Goal: Task Accomplishment & Management: Use online tool/utility

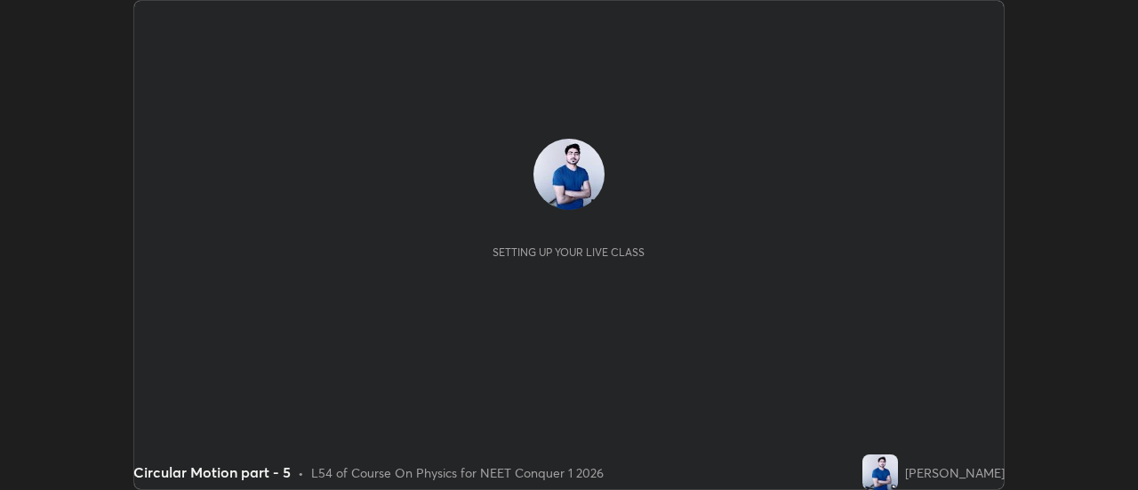
scroll to position [490, 1138]
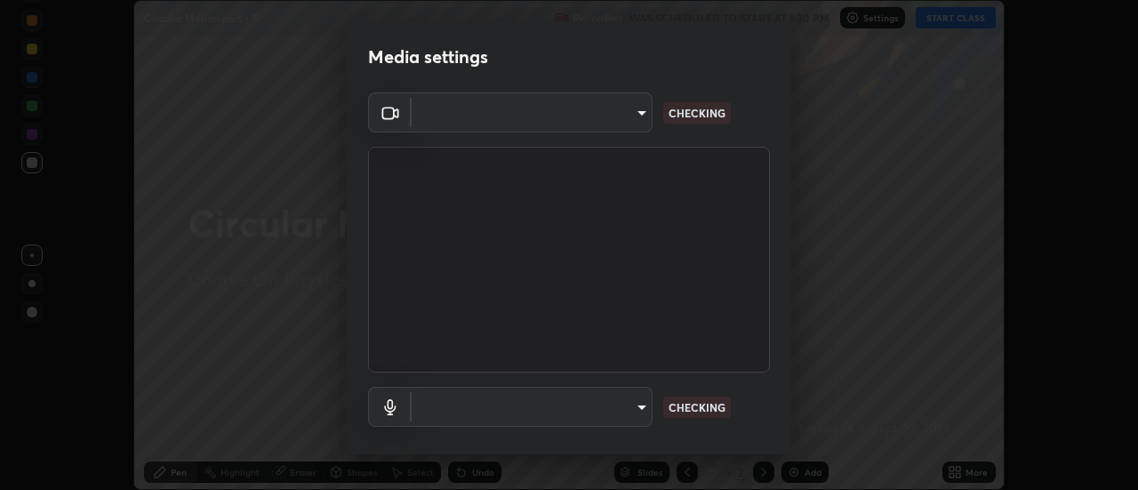
type input "6db99b6eec43879c9c37220b589585cee9a8a2a9ecad64e3b740b2de92d68dc4"
type input "default"
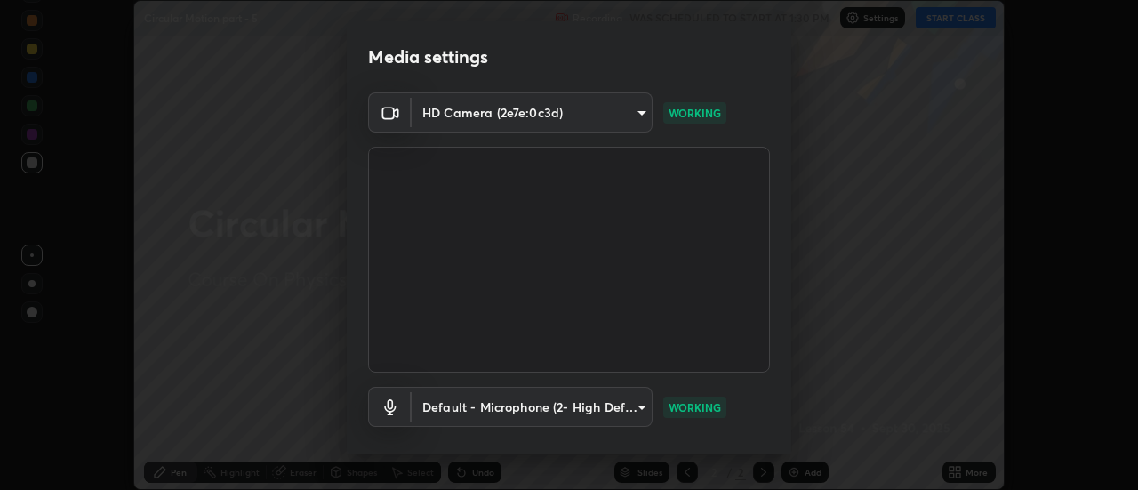
click at [829, 289] on div "Media settings HD Camera (2e7e:0c3d) 6db99b6eec43879c9c37220b589585cee9a8a2a9ec…" at bounding box center [569, 245] width 1138 height 490
click at [829, 349] on div "Media settings HD Camera (2e7e:0c3d) 6db99b6eec43879c9c37220b589585cee9a8a2a9ec…" at bounding box center [569, 245] width 1138 height 490
click at [909, 382] on div "Media settings HD Camera (2e7e:0c3d) 6db99b6eec43879c9c37220b589585cee9a8a2a9ec…" at bounding box center [569, 245] width 1138 height 490
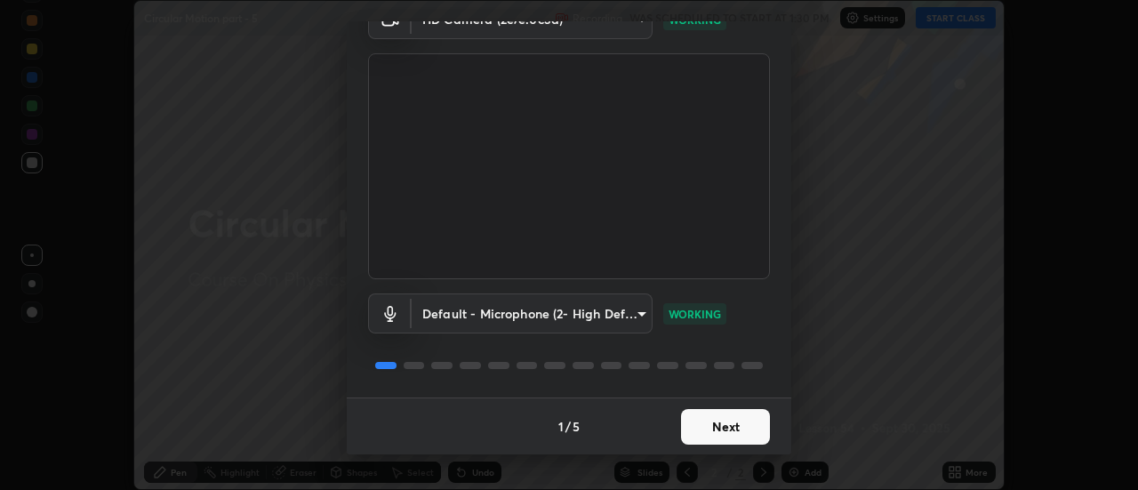
click at [704, 423] on button "Next" at bounding box center [725, 427] width 89 height 36
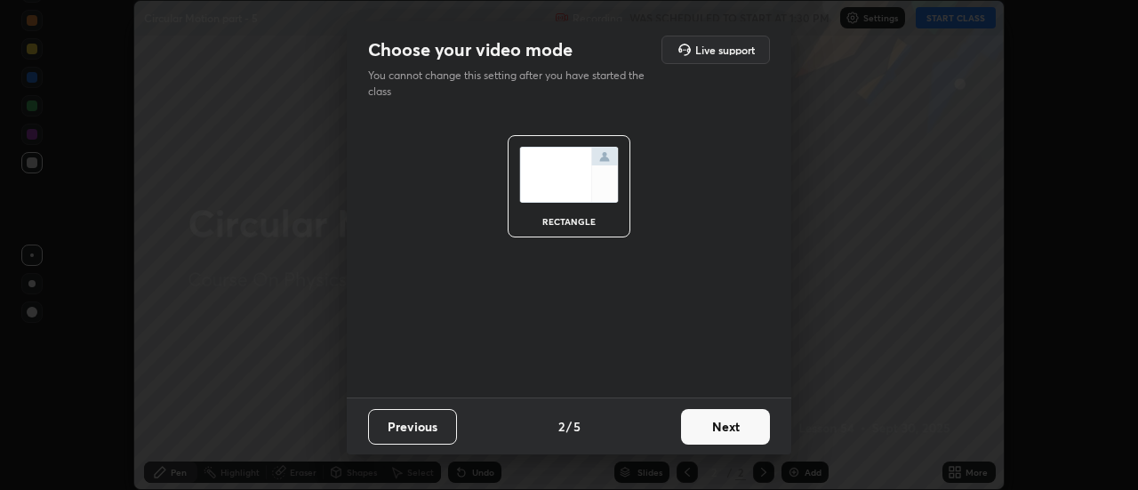
click at [709, 426] on button "Next" at bounding box center [725, 427] width 89 height 36
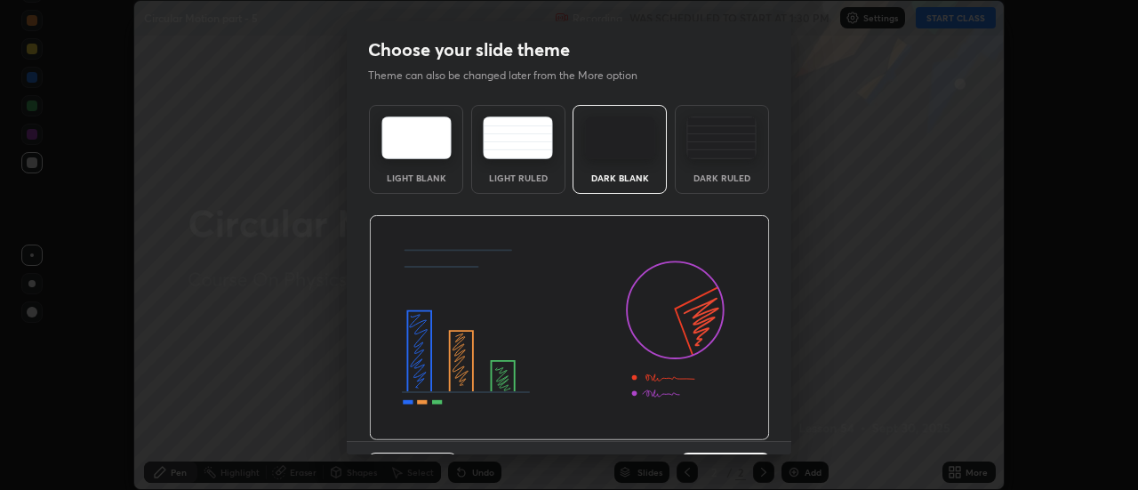
scroll to position [44, 0]
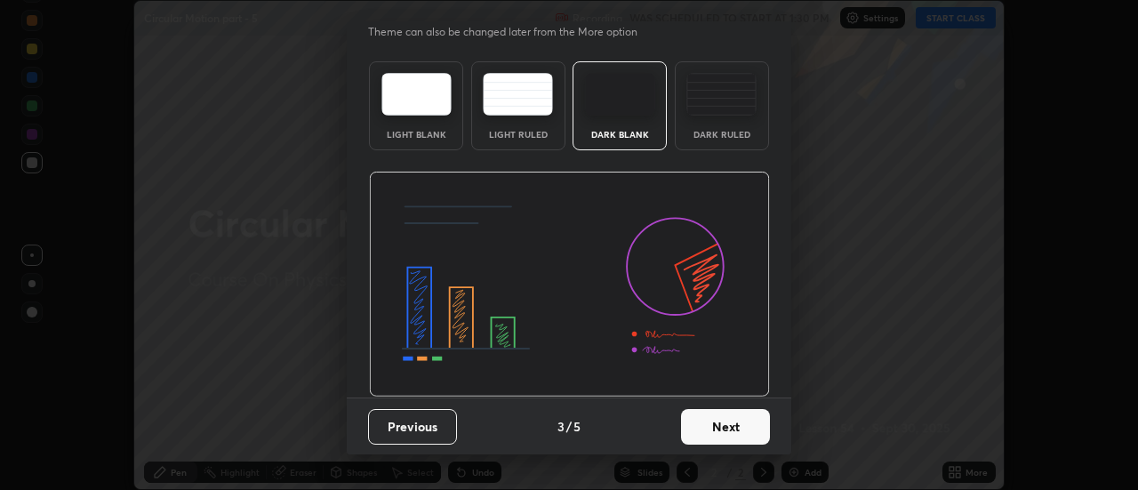
click at [713, 414] on button "Next" at bounding box center [725, 427] width 89 height 36
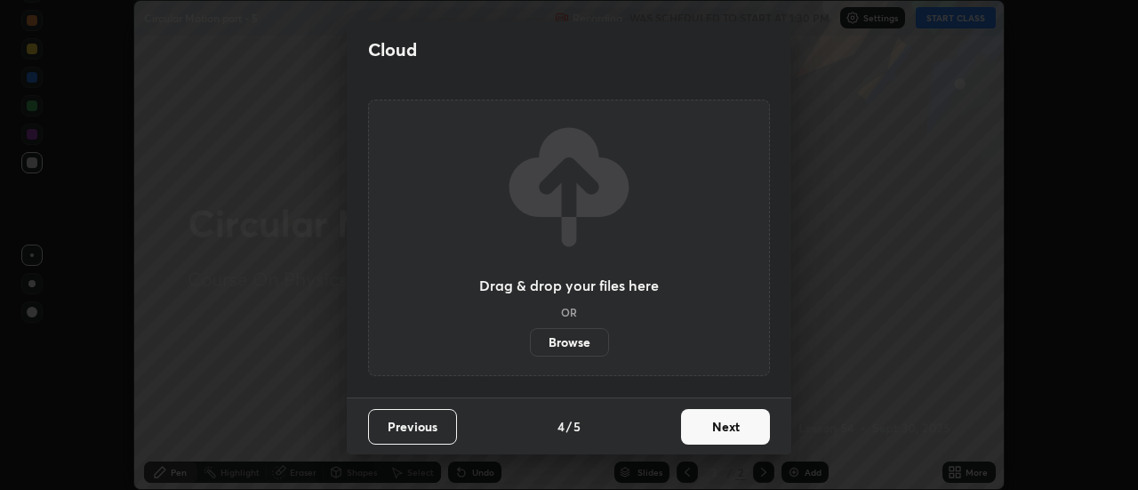
click at [719, 424] on button "Next" at bounding box center [725, 427] width 89 height 36
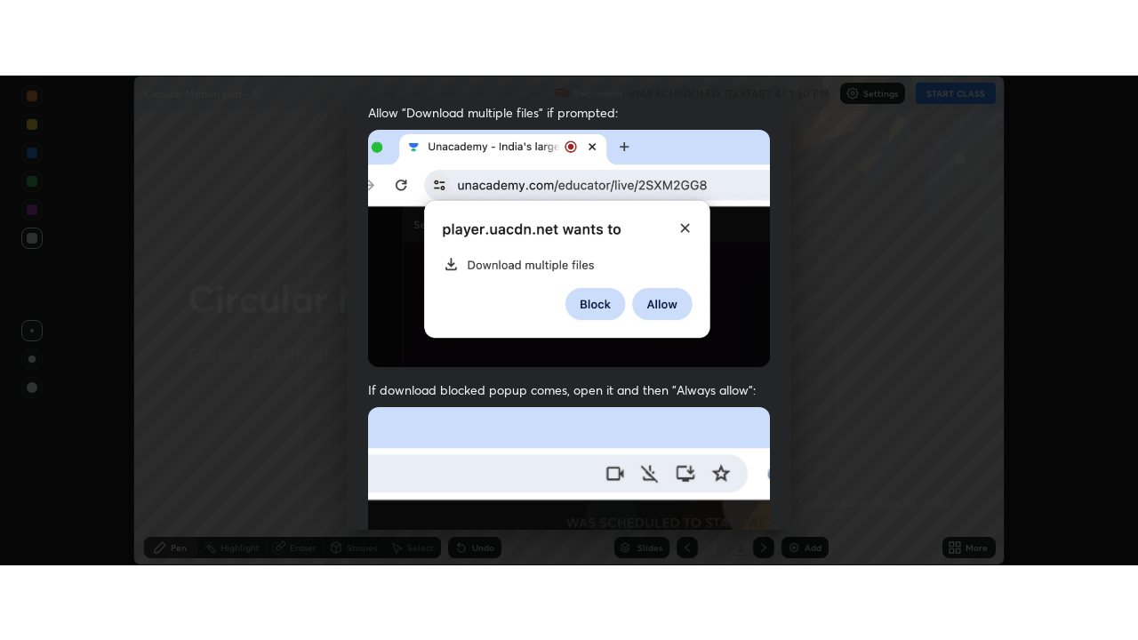
scroll to position [456, 0]
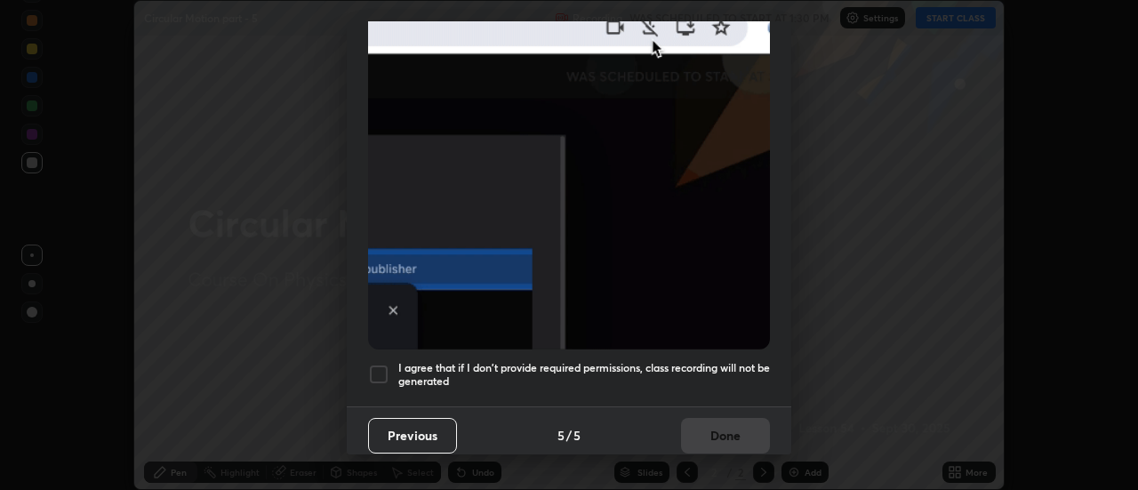
click at [381, 369] on div at bounding box center [378, 374] width 21 height 21
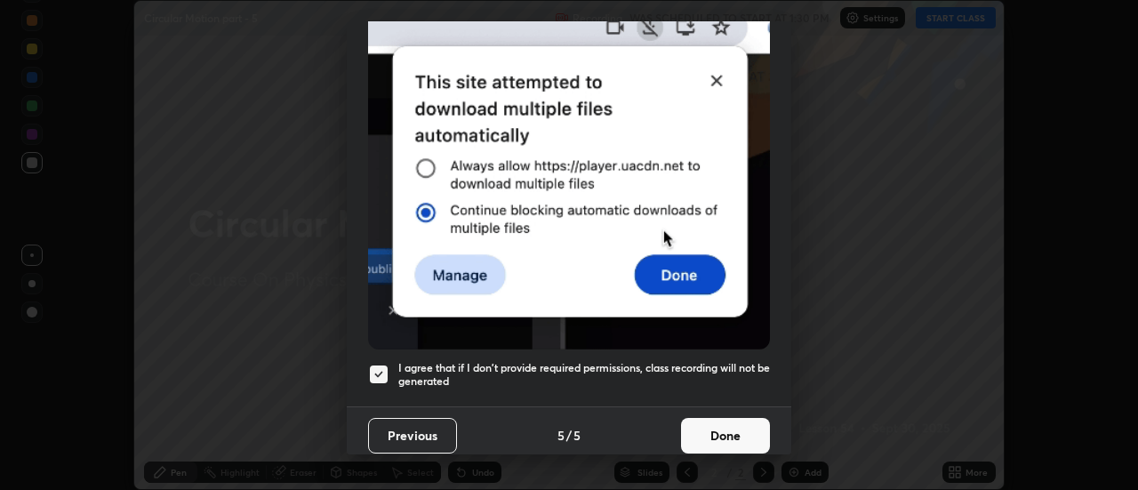
click at [711, 422] on button "Done" at bounding box center [725, 436] width 89 height 36
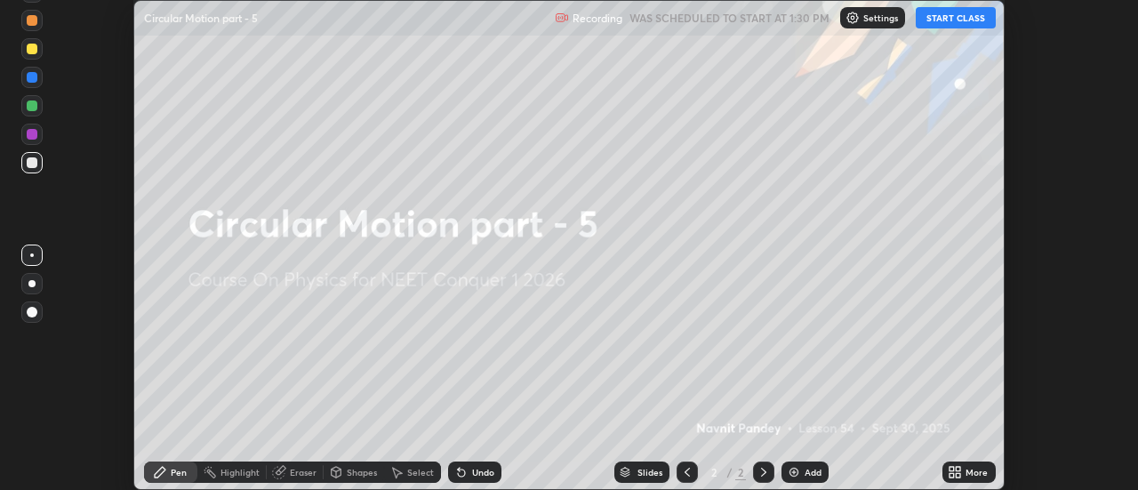
click at [957, 468] on icon at bounding box center [959, 469] width 4 height 4
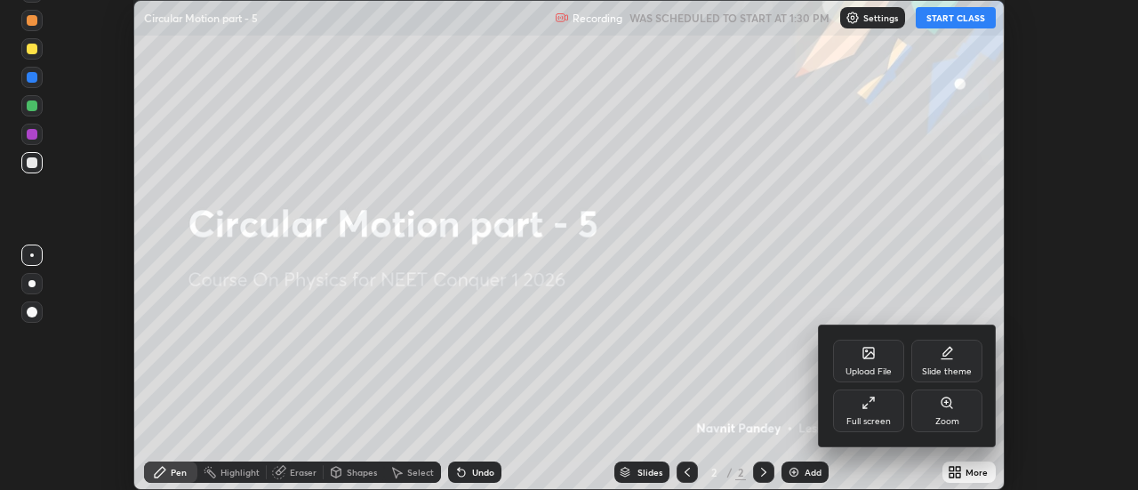
click at [869, 414] on div "Full screen" at bounding box center [868, 411] width 71 height 43
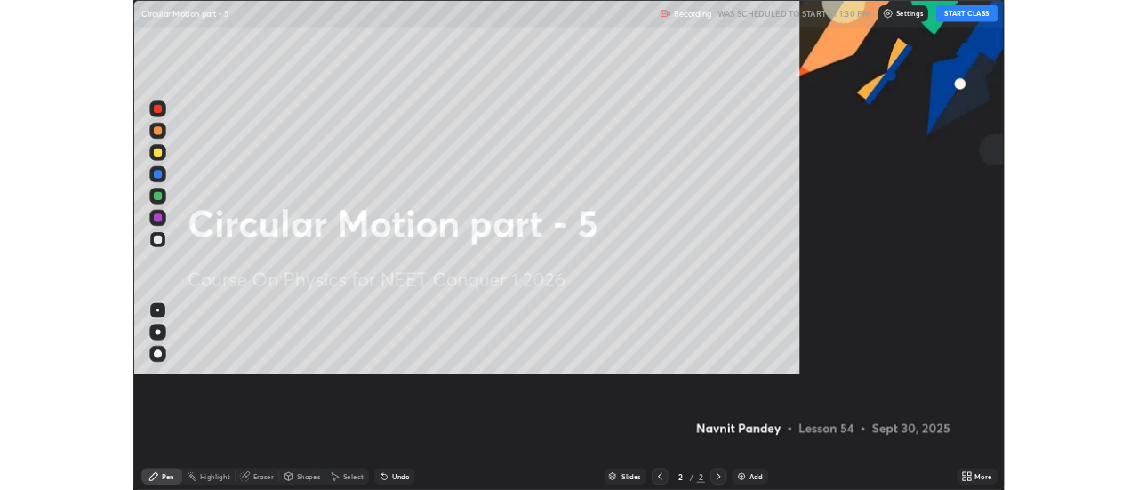
scroll to position [640, 1138]
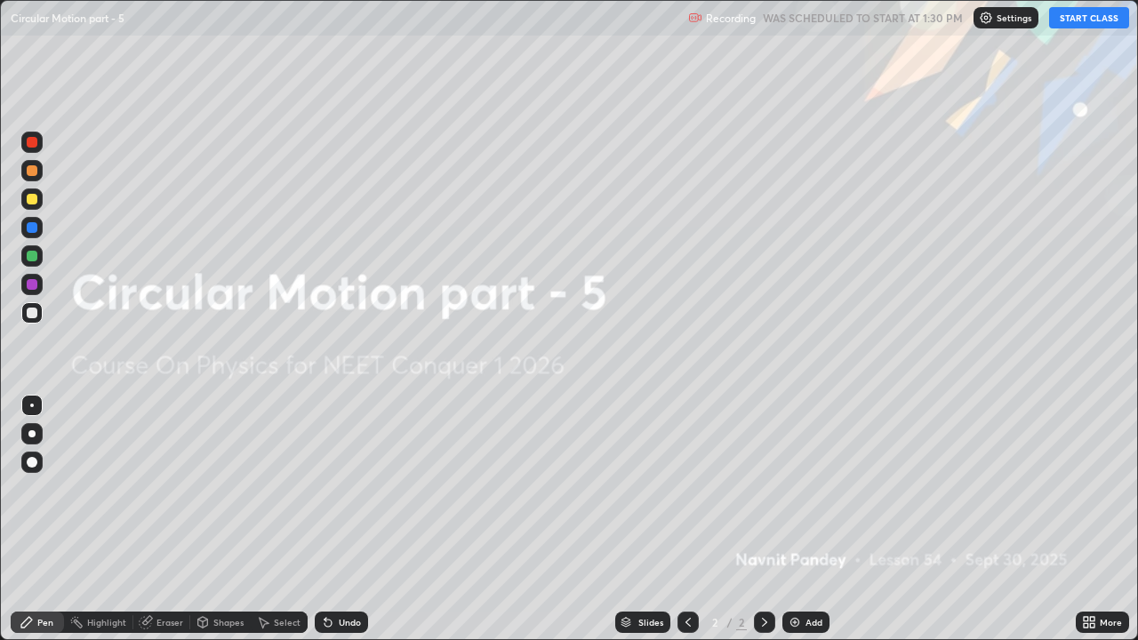
click at [1112, 20] on button "START CLASS" at bounding box center [1090, 17] width 80 height 21
click at [803, 489] on div "Add" at bounding box center [806, 622] width 47 height 21
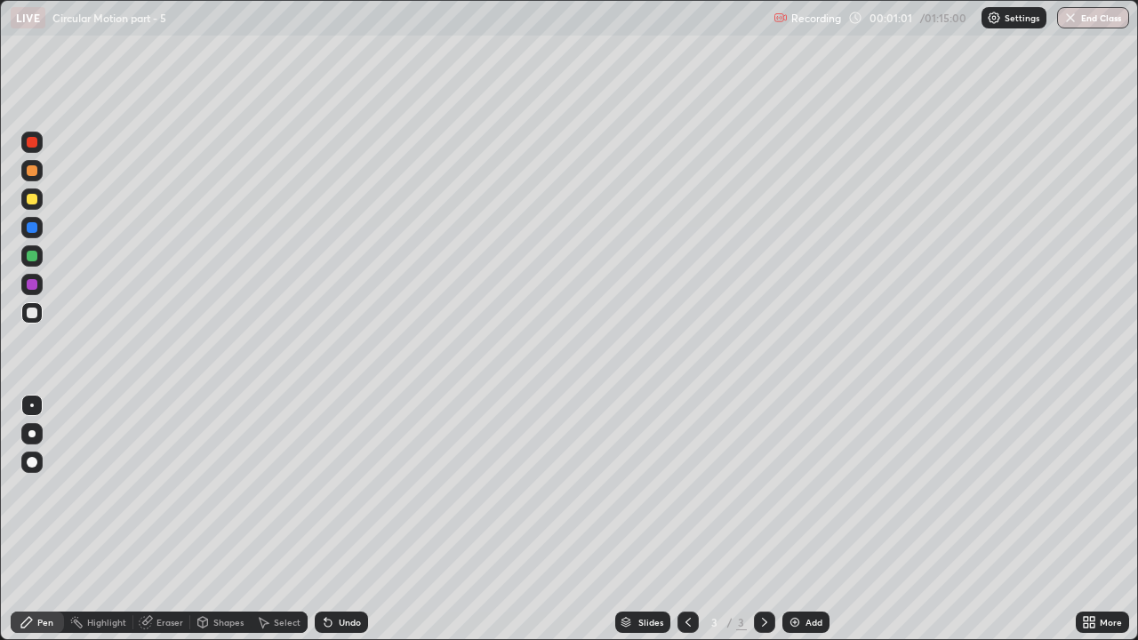
click at [31, 316] on div at bounding box center [32, 313] width 11 height 11
click at [29, 257] on div at bounding box center [32, 256] width 11 height 11
click at [339, 489] on div "Undo" at bounding box center [350, 622] width 22 height 9
click at [33, 229] on div at bounding box center [32, 227] width 11 height 11
click at [762, 489] on icon at bounding box center [764, 622] width 5 height 9
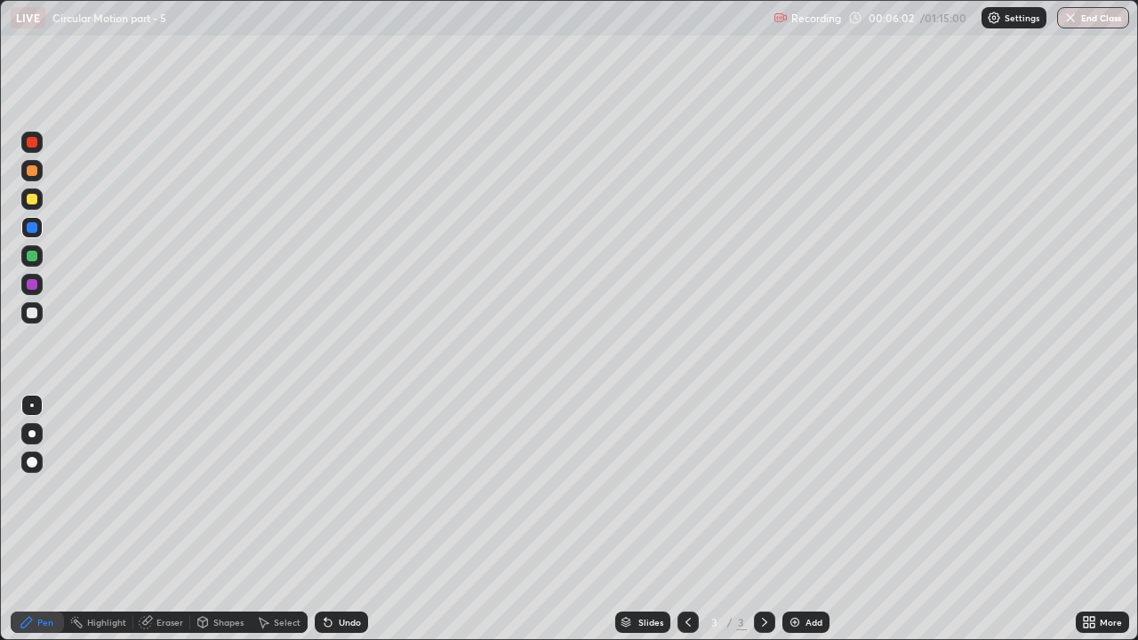
click at [795, 489] on img at bounding box center [795, 623] width 14 height 14
click at [34, 311] on div at bounding box center [32, 313] width 11 height 11
click at [328, 489] on icon at bounding box center [328, 623] width 7 height 7
click at [326, 489] on icon at bounding box center [328, 623] width 7 height 7
click at [334, 489] on div "Undo" at bounding box center [341, 622] width 53 height 21
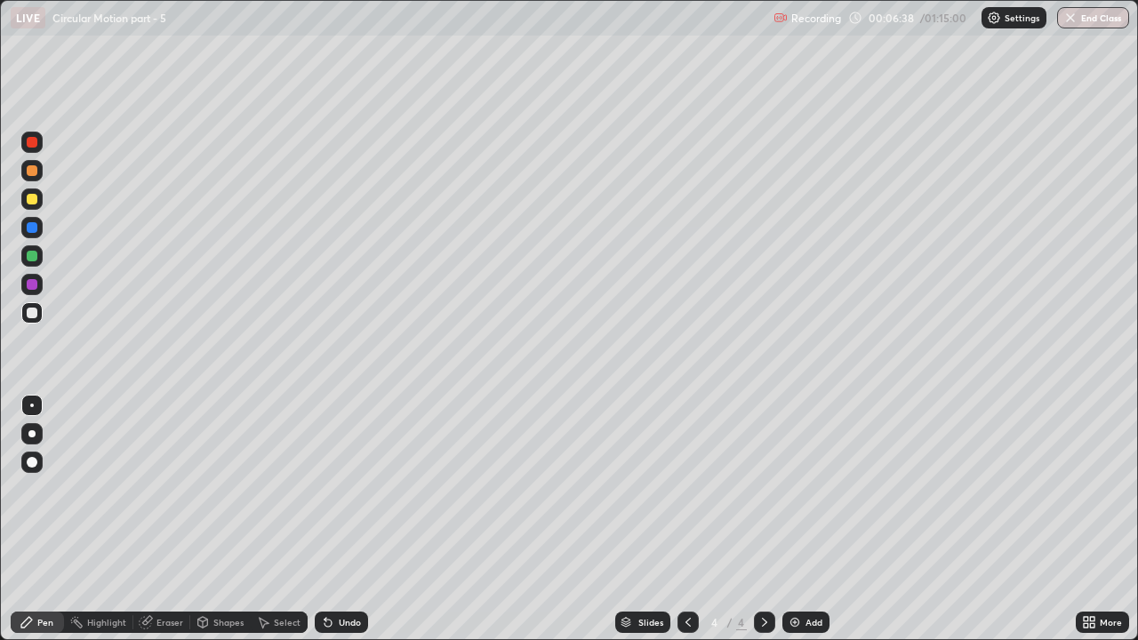
click at [32, 281] on div at bounding box center [32, 284] width 11 height 11
click at [34, 258] on div at bounding box center [32, 256] width 11 height 11
click at [34, 229] on div at bounding box center [32, 227] width 11 height 11
click at [32, 275] on div at bounding box center [31, 284] width 21 height 21
click at [31, 228] on div at bounding box center [32, 227] width 11 height 11
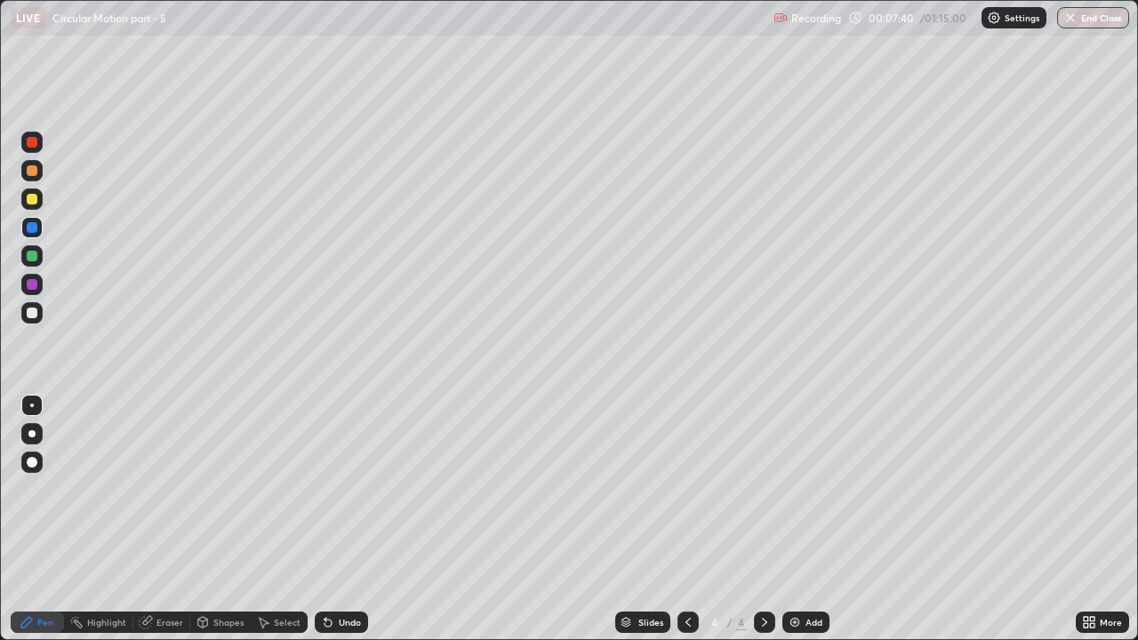
click at [32, 229] on div at bounding box center [32, 227] width 11 height 11
click at [347, 489] on div "Undo" at bounding box center [350, 622] width 22 height 9
click at [178, 489] on div "Eraser" at bounding box center [170, 622] width 27 height 9
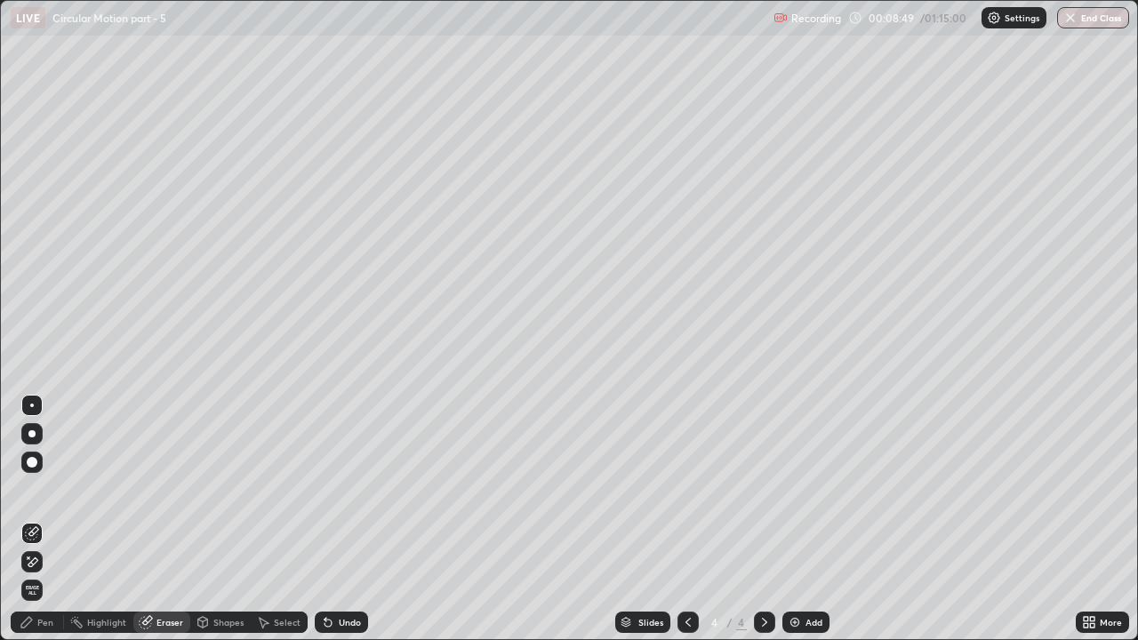
click at [31, 489] on icon at bounding box center [27, 623] width 14 height 14
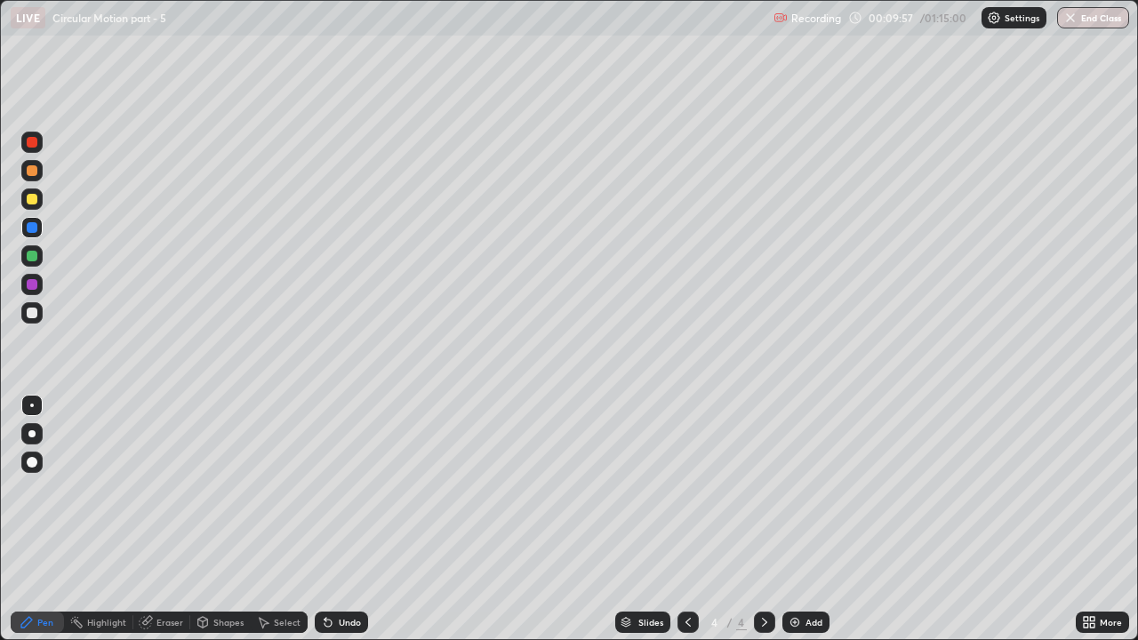
click at [30, 254] on div at bounding box center [32, 256] width 11 height 11
click at [755, 489] on div at bounding box center [764, 622] width 21 height 21
click at [791, 489] on img at bounding box center [795, 623] width 14 height 14
click at [40, 313] on div at bounding box center [31, 312] width 21 height 21
click at [332, 489] on icon at bounding box center [328, 623] width 14 height 14
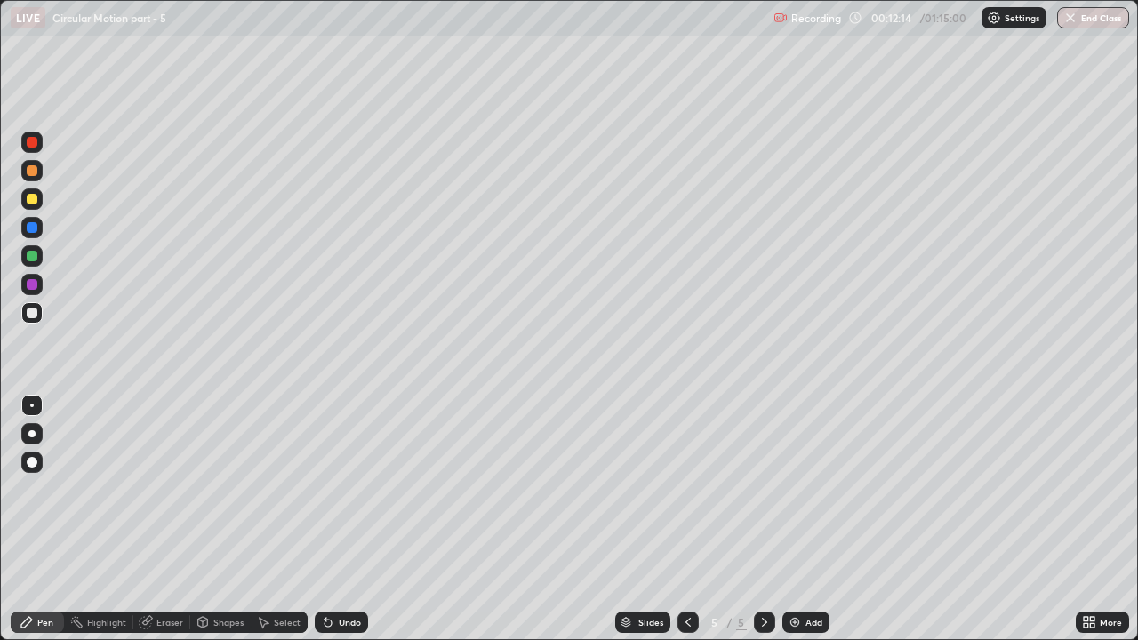
click at [40, 284] on div at bounding box center [31, 284] width 21 height 21
click at [36, 261] on div at bounding box center [31, 255] width 21 height 21
click at [33, 257] on div at bounding box center [32, 256] width 11 height 11
click at [33, 231] on div at bounding box center [32, 227] width 11 height 11
click at [325, 489] on icon at bounding box center [328, 623] width 7 height 7
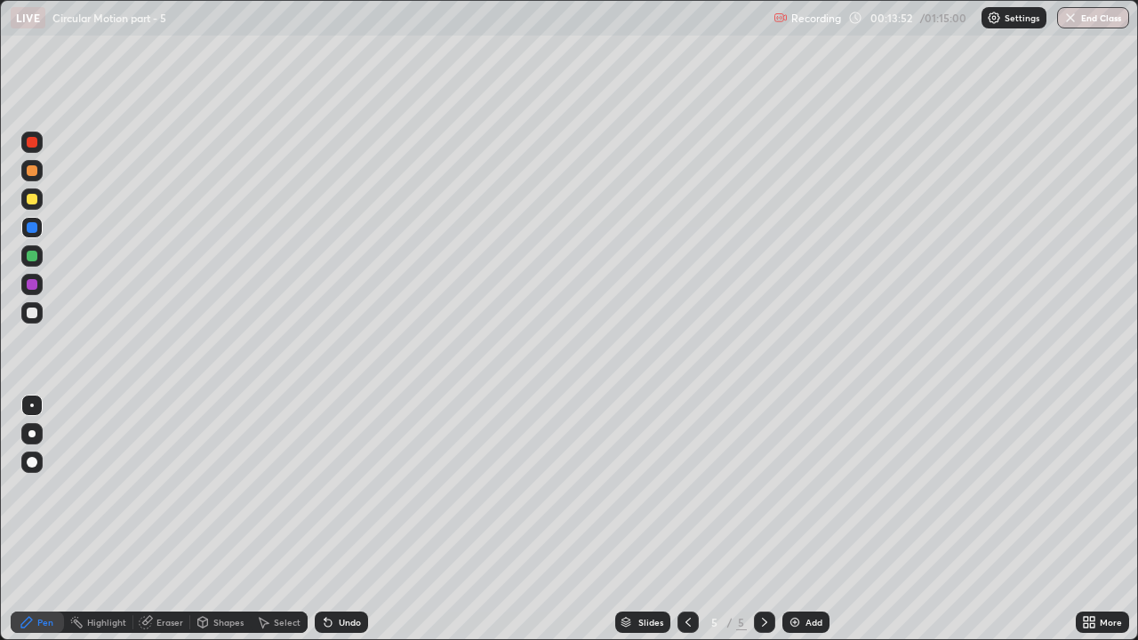
click at [329, 489] on icon at bounding box center [328, 623] width 7 height 7
click at [755, 489] on div at bounding box center [764, 622] width 21 height 21
click at [788, 489] on img at bounding box center [795, 623] width 14 height 14
click at [30, 315] on div at bounding box center [32, 313] width 11 height 11
click at [333, 489] on div "Undo" at bounding box center [341, 622] width 53 height 21
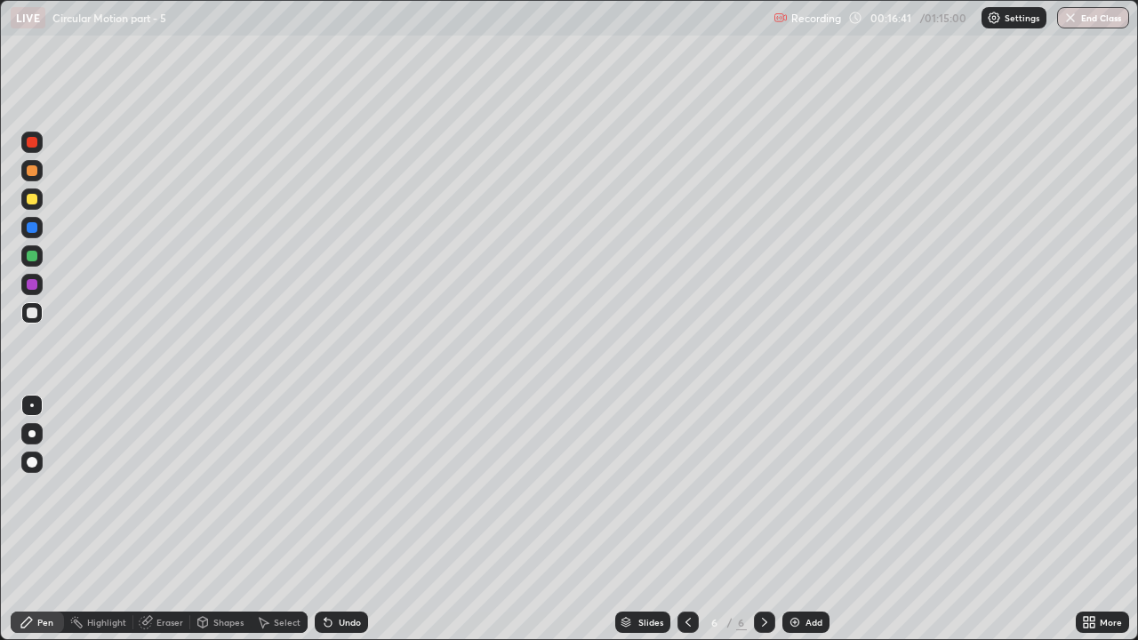
click at [332, 489] on icon at bounding box center [328, 623] width 14 height 14
click at [30, 229] on div at bounding box center [32, 227] width 11 height 11
click at [33, 253] on div at bounding box center [32, 256] width 11 height 11
click at [31, 315] on div at bounding box center [32, 313] width 11 height 11
click at [332, 489] on icon at bounding box center [328, 623] width 14 height 14
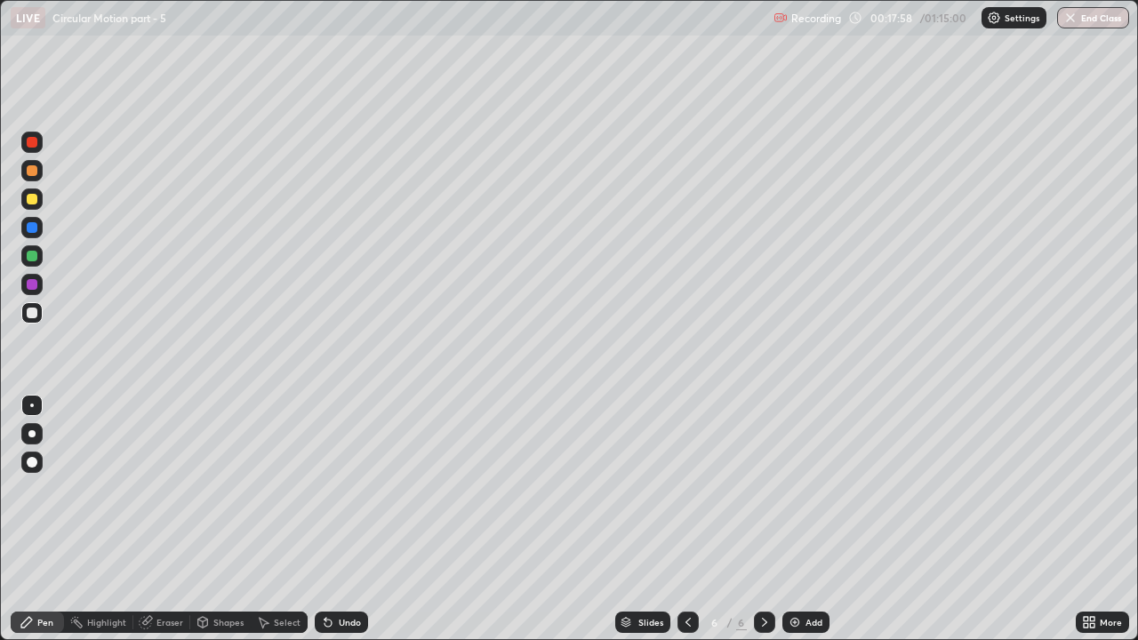
click at [326, 489] on icon at bounding box center [328, 623] width 7 height 7
click at [334, 489] on div "Undo" at bounding box center [341, 622] width 53 height 21
click at [331, 489] on div "Undo" at bounding box center [341, 622] width 53 height 21
click at [334, 489] on div "Undo" at bounding box center [341, 622] width 53 height 21
click at [339, 489] on div "Undo" at bounding box center [350, 622] width 22 height 9
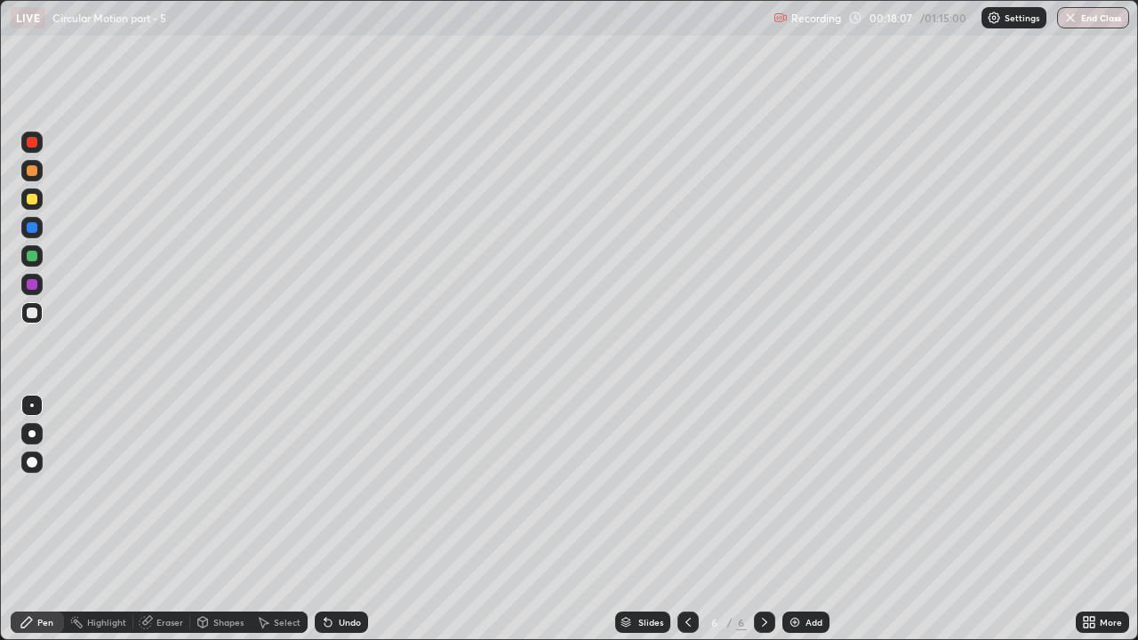
click at [345, 489] on div "Undo" at bounding box center [350, 622] width 22 height 9
click at [344, 489] on div "Undo" at bounding box center [350, 622] width 22 height 9
click at [158, 489] on div "Eraser" at bounding box center [170, 622] width 27 height 9
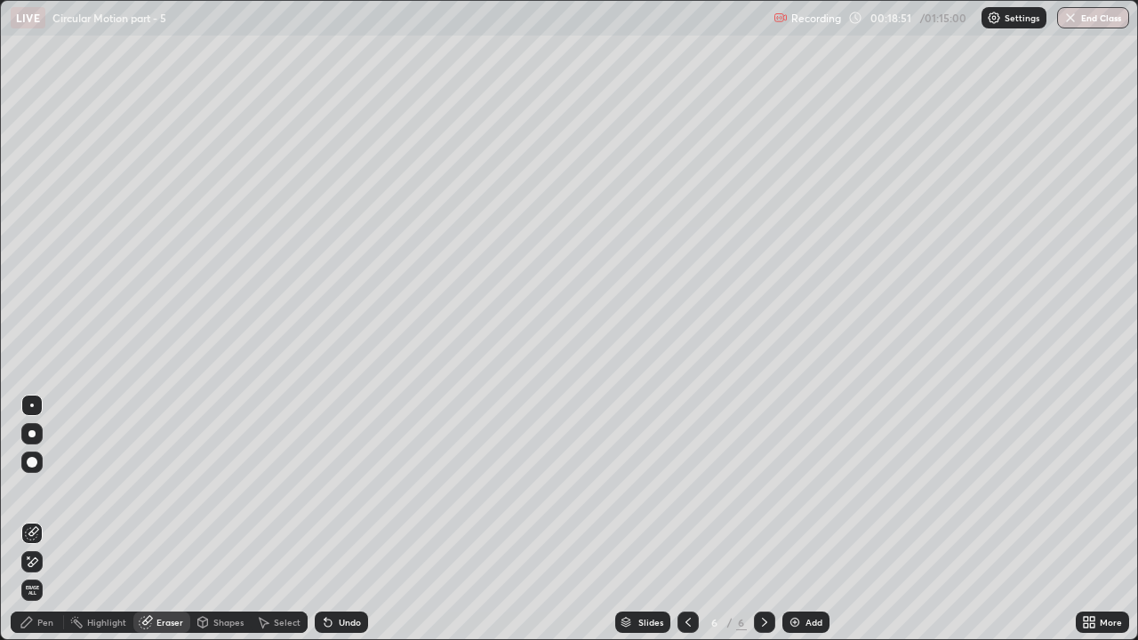
click at [28, 489] on icon at bounding box center [32, 562] width 14 height 15
click at [42, 489] on div "Pen" at bounding box center [45, 622] width 16 height 9
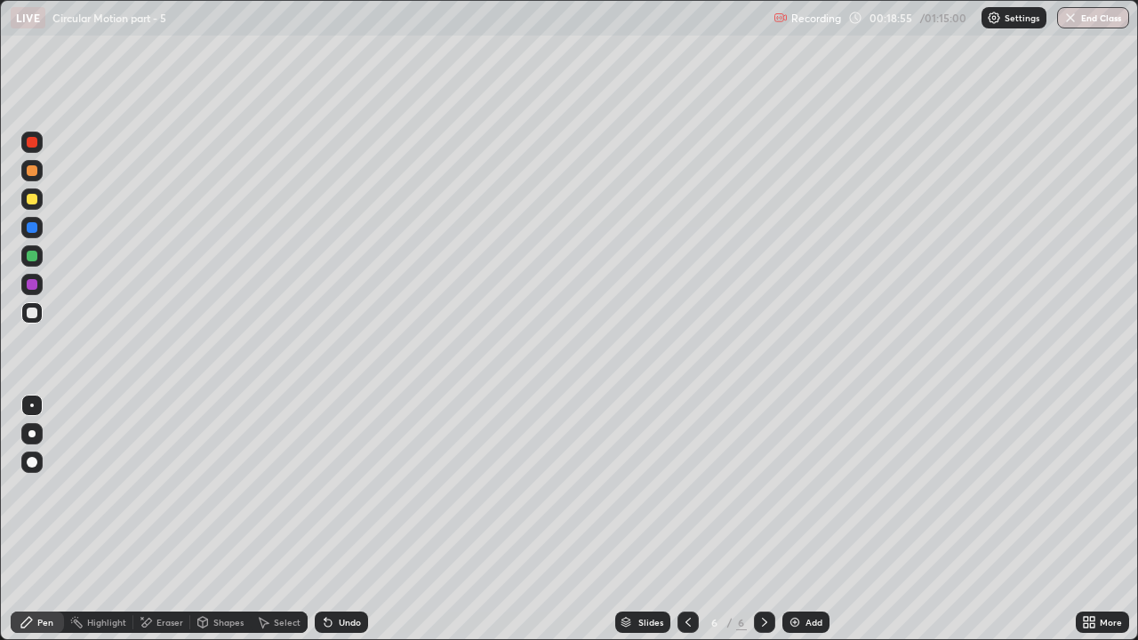
click at [34, 263] on div at bounding box center [31, 255] width 21 height 21
click at [334, 489] on div "Undo" at bounding box center [341, 622] width 53 height 21
click at [796, 489] on img at bounding box center [795, 623] width 14 height 14
click at [32, 314] on div at bounding box center [32, 313] width 11 height 11
click at [689, 489] on icon at bounding box center [688, 623] width 14 height 14
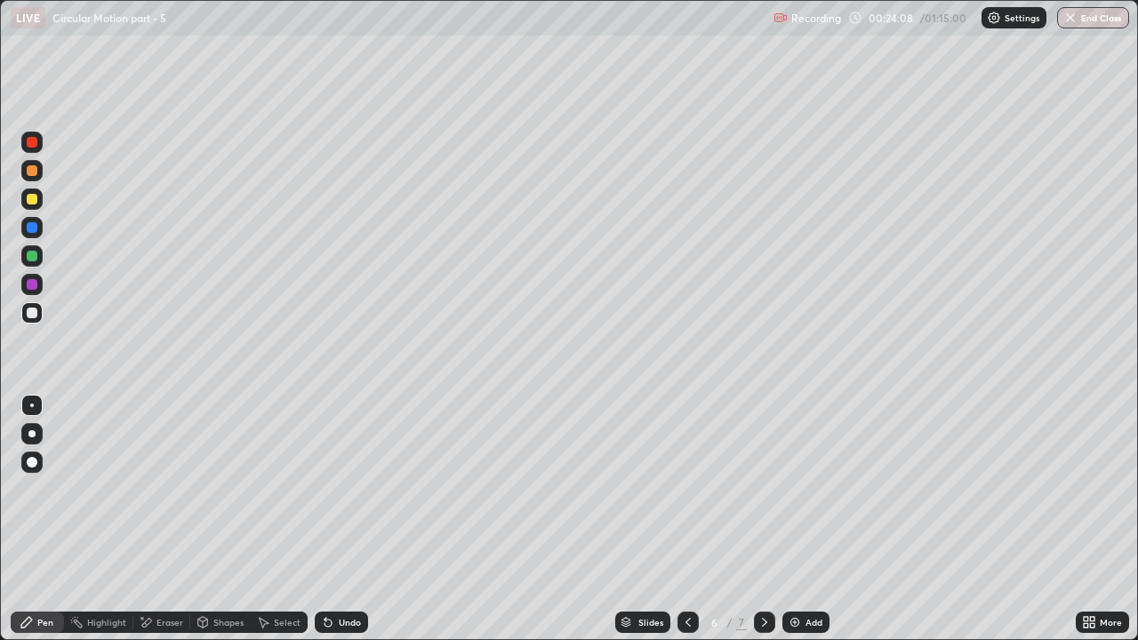
click at [765, 489] on icon at bounding box center [765, 623] width 14 height 14
click at [29, 253] on div at bounding box center [32, 256] width 11 height 11
click at [29, 285] on div at bounding box center [32, 284] width 11 height 11
click at [327, 489] on icon at bounding box center [328, 623] width 7 height 7
click at [34, 224] on div at bounding box center [32, 227] width 11 height 11
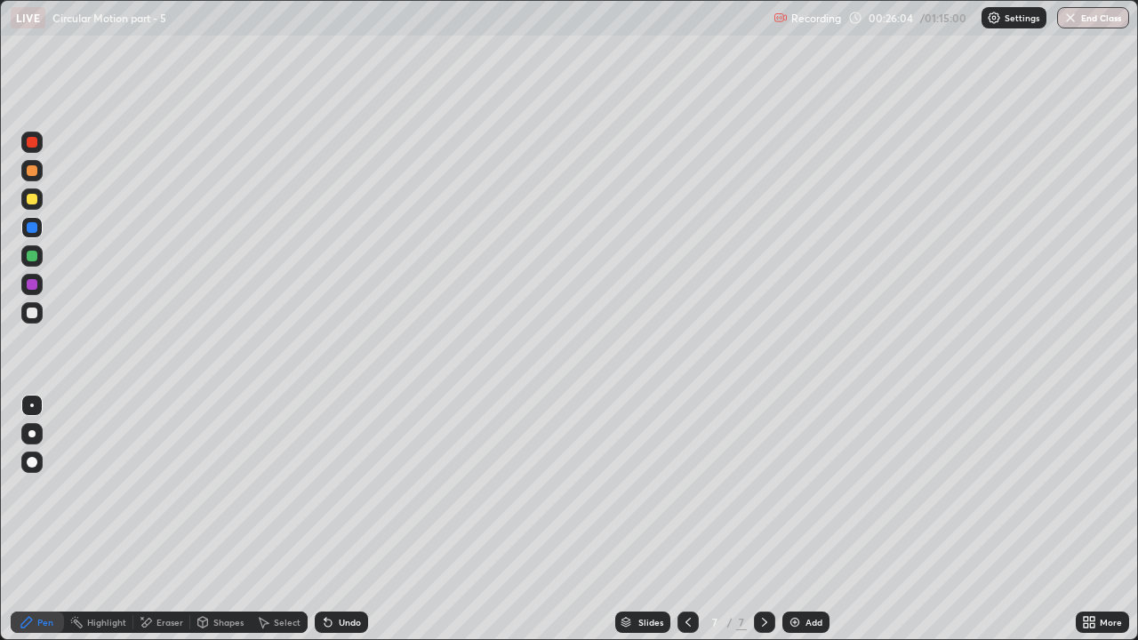
click at [349, 489] on div "Undo" at bounding box center [350, 622] width 22 height 9
click at [343, 489] on div "Undo" at bounding box center [341, 622] width 53 height 21
click at [170, 489] on div "Eraser" at bounding box center [170, 622] width 27 height 9
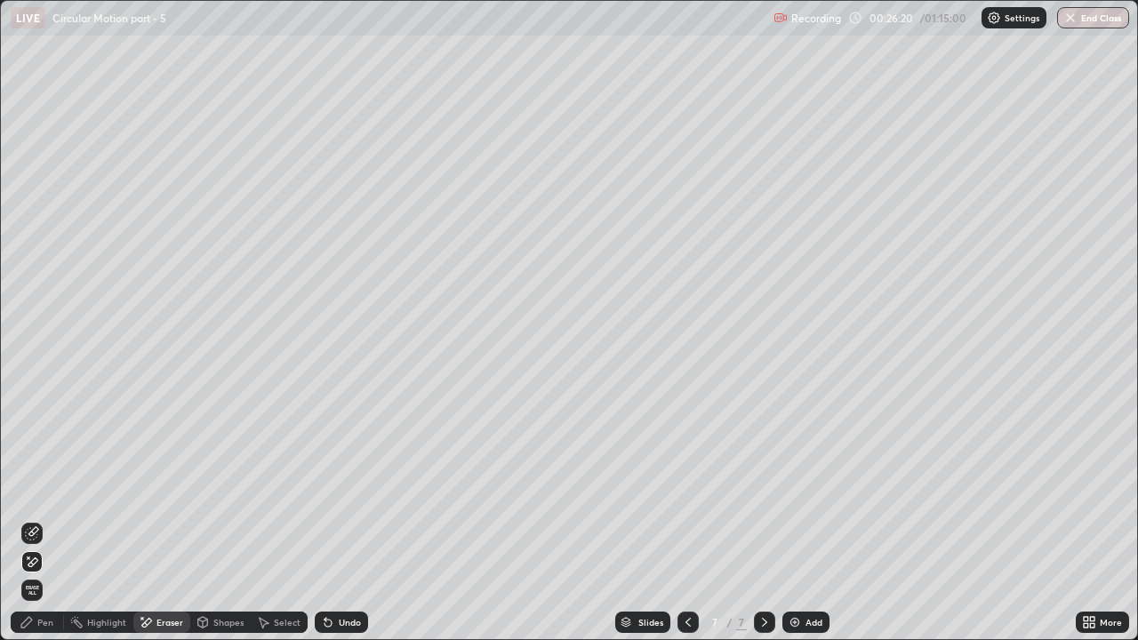
click at [43, 489] on div "Pen" at bounding box center [45, 622] width 16 height 9
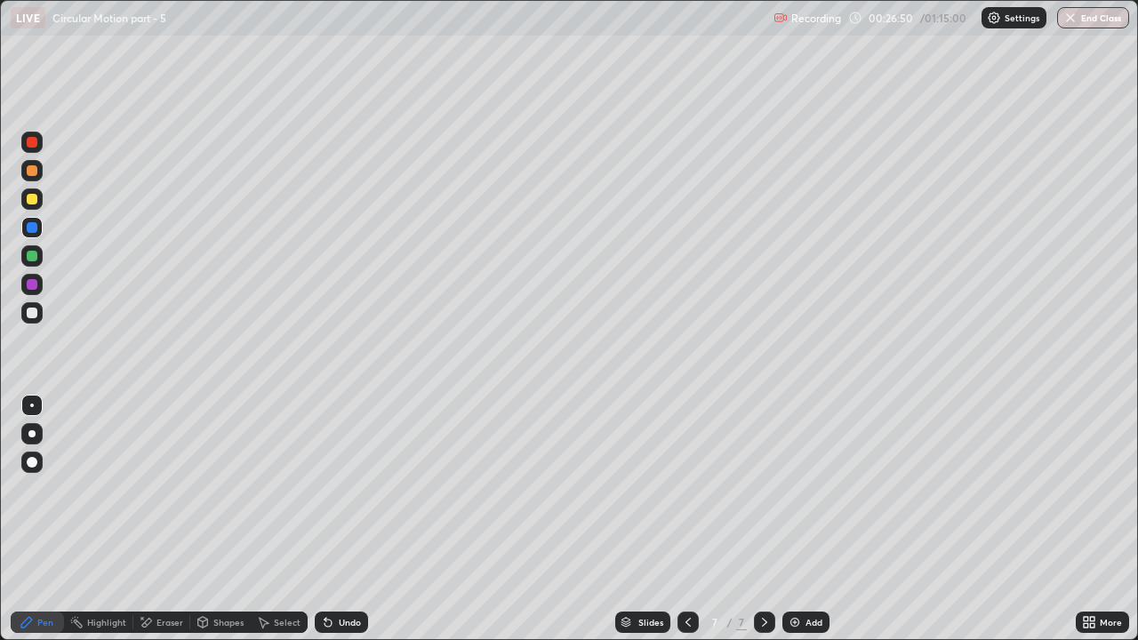
click at [35, 199] on div at bounding box center [32, 199] width 11 height 11
click at [762, 489] on icon at bounding box center [765, 623] width 14 height 14
click at [801, 489] on div "Add" at bounding box center [806, 622] width 47 height 21
click at [686, 489] on icon at bounding box center [688, 623] width 14 height 14
click at [762, 489] on icon at bounding box center [765, 623] width 14 height 14
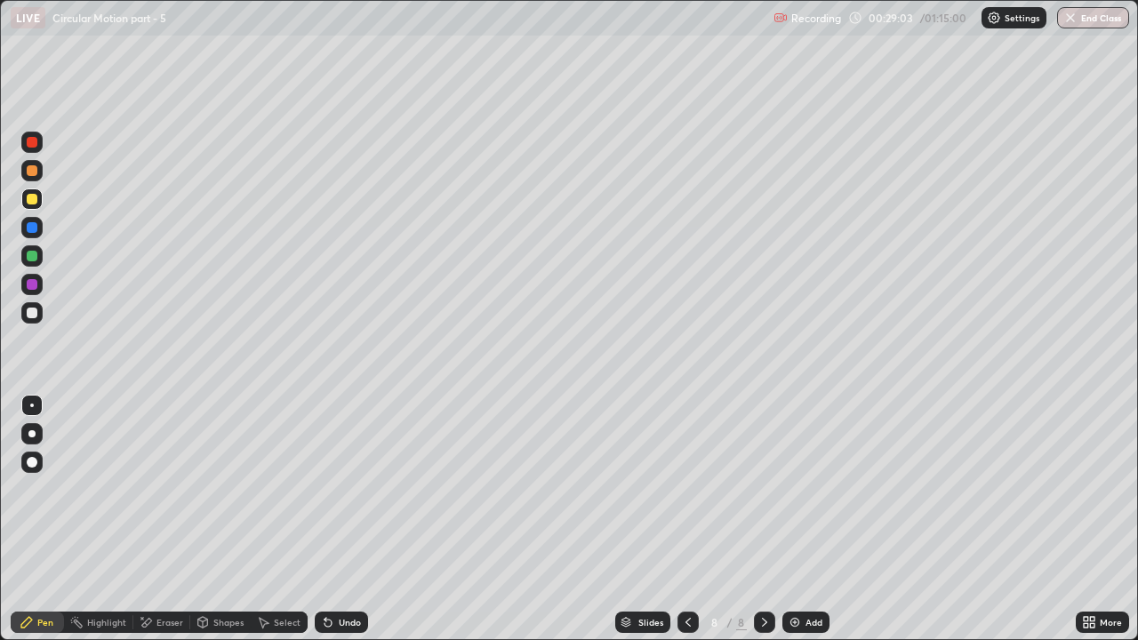
click at [345, 489] on div "Undo" at bounding box center [350, 622] width 22 height 9
click at [32, 259] on div at bounding box center [32, 256] width 11 height 11
click at [686, 489] on icon at bounding box center [688, 622] width 5 height 9
click at [758, 489] on icon at bounding box center [765, 623] width 14 height 14
click at [755, 489] on div at bounding box center [764, 622] width 21 height 21
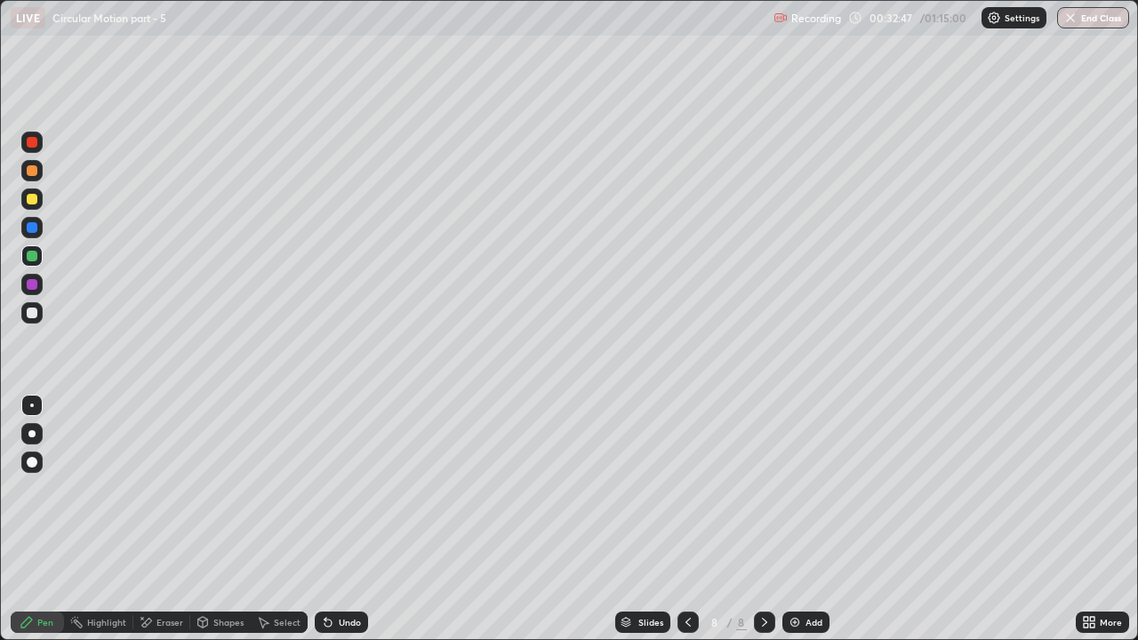
click at [793, 489] on img at bounding box center [795, 623] width 14 height 14
click at [29, 315] on div at bounding box center [32, 313] width 11 height 11
click at [31, 257] on div at bounding box center [32, 256] width 11 height 11
click at [164, 489] on div "Eraser" at bounding box center [170, 622] width 27 height 9
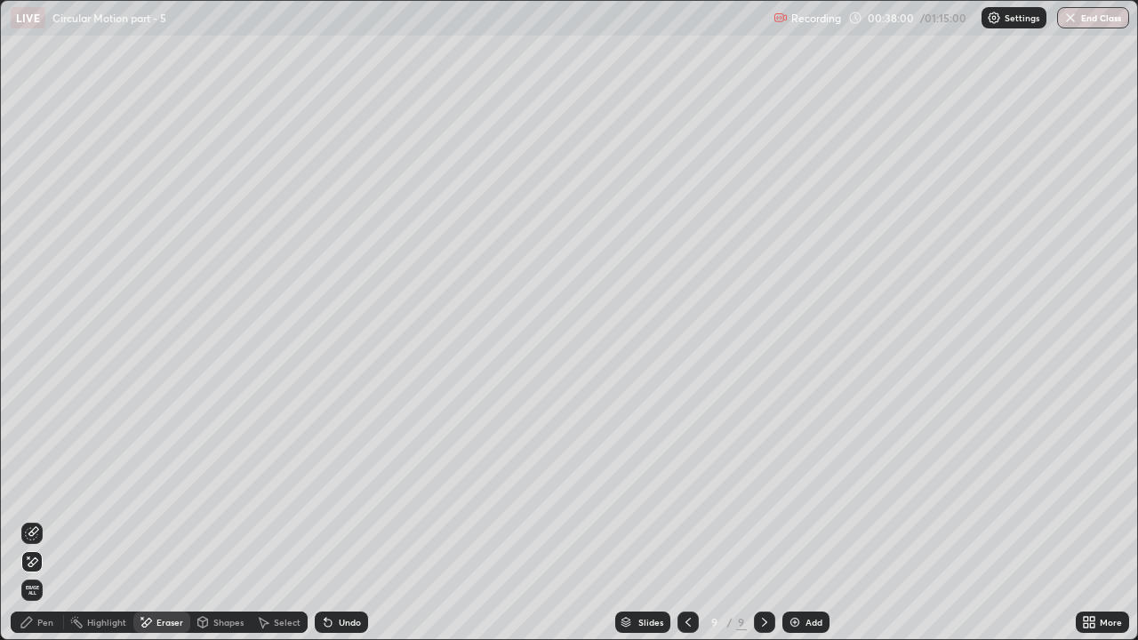
click at [45, 489] on div "Pen" at bounding box center [45, 622] width 16 height 9
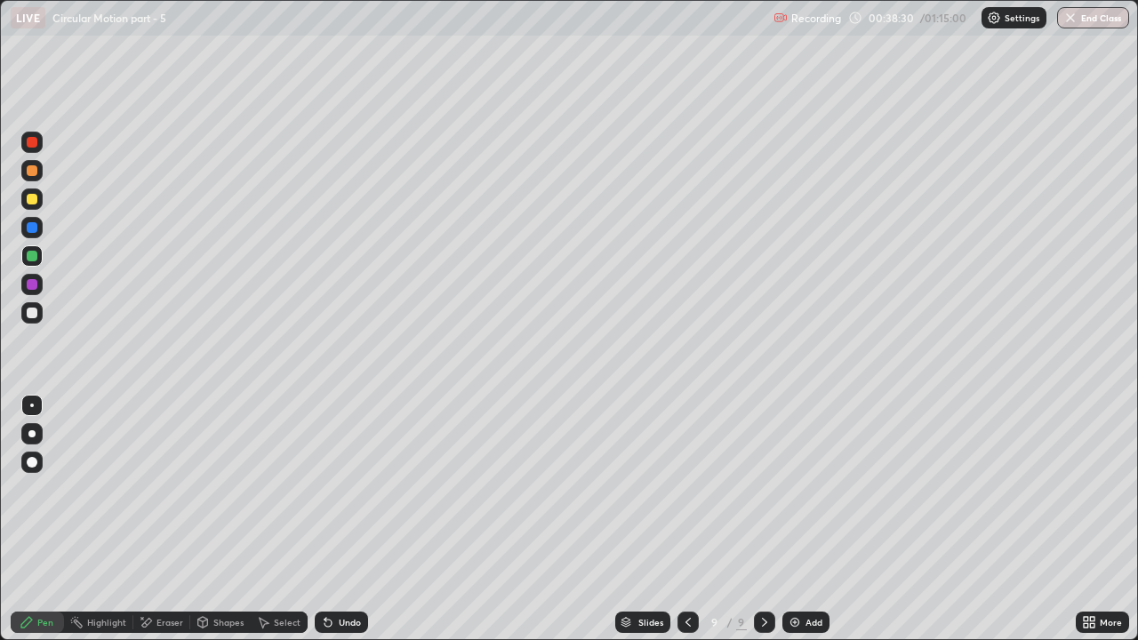
click at [33, 229] on div at bounding box center [32, 227] width 11 height 11
click at [764, 489] on icon at bounding box center [764, 622] width 5 height 9
click at [790, 489] on img at bounding box center [795, 623] width 14 height 14
click at [330, 489] on icon at bounding box center [328, 623] width 14 height 14
click at [339, 489] on div "Undo" at bounding box center [350, 622] width 22 height 9
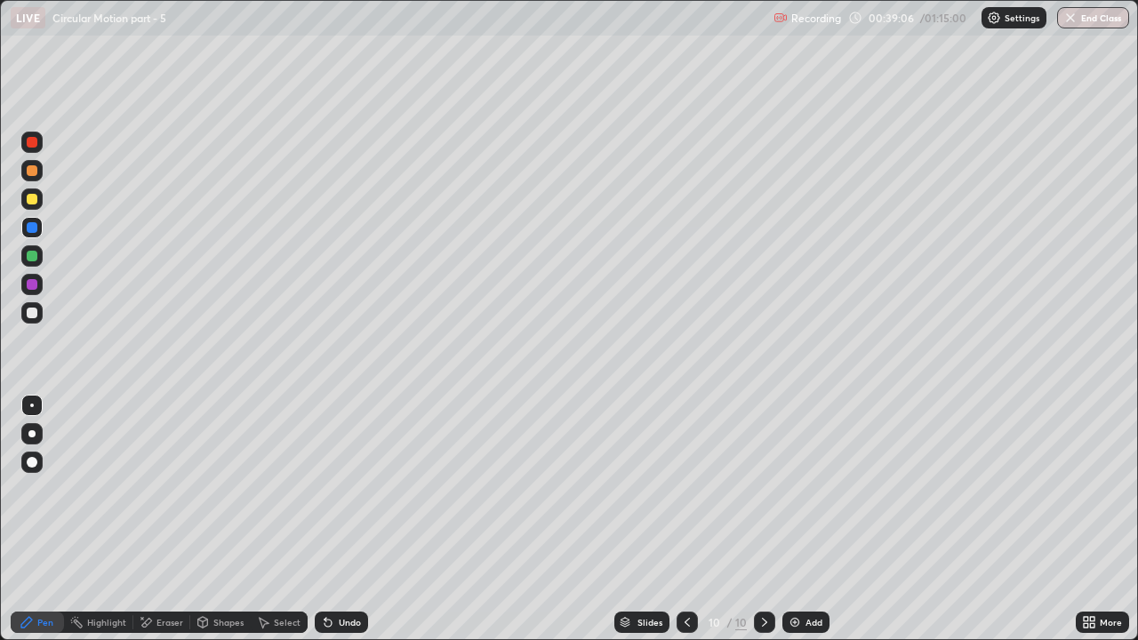
click at [32, 257] on div at bounding box center [32, 256] width 11 height 11
click at [326, 489] on icon at bounding box center [328, 623] width 7 height 7
click at [28, 227] on div at bounding box center [32, 227] width 11 height 11
click at [30, 202] on div at bounding box center [32, 199] width 11 height 11
click at [157, 489] on div "Eraser" at bounding box center [170, 622] width 27 height 9
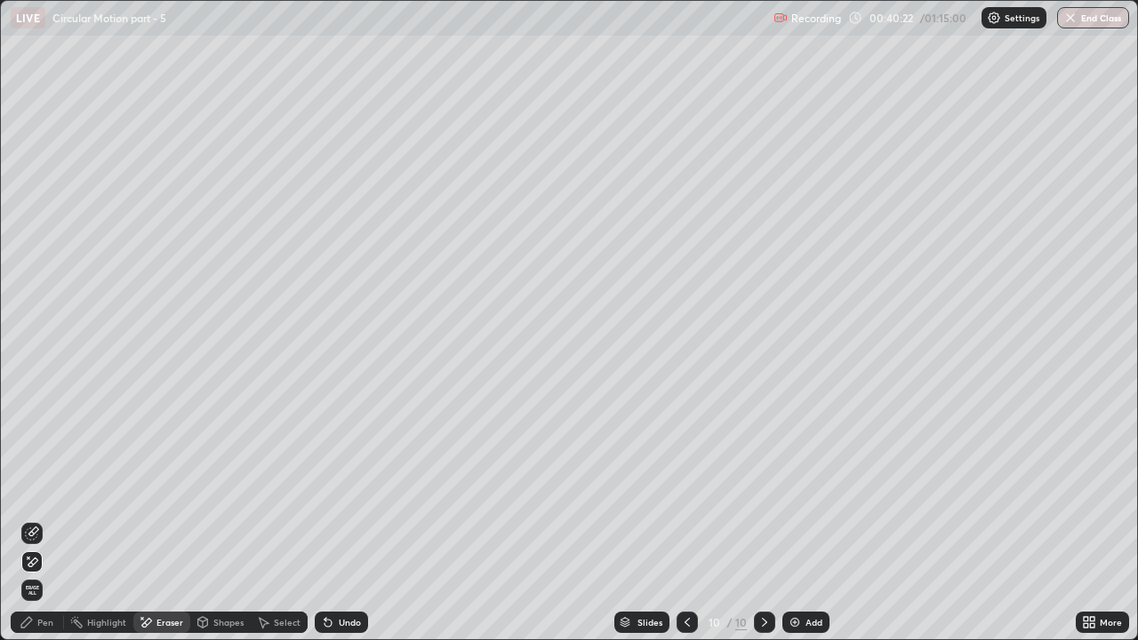
click at [32, 489] on div at bounding box center [31, 533] width 21 height 21
click at [52, 489] on div "Pen" at bounding box center [45, 622] width 16 height 9
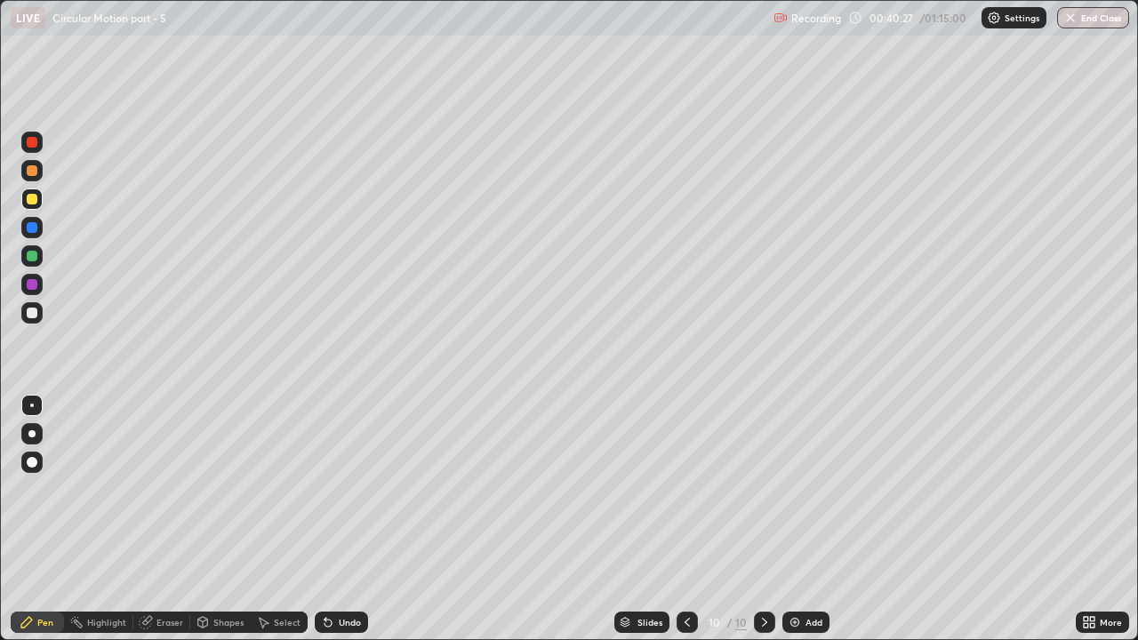
click at [33, 258] on div at bounding box center [32, 256] width 11 height 11
click at [36, 224] on div at bounding box center [32, 227] width 11 height 11
click at [29, 202] on div at bounding box center [32, 199] width 11 height 11
click at [32, 286] on div at bounding box center [32, 284] width 11 height 11
click at [29, 200] on div at bounding box center [32, 199] width 11 height 11
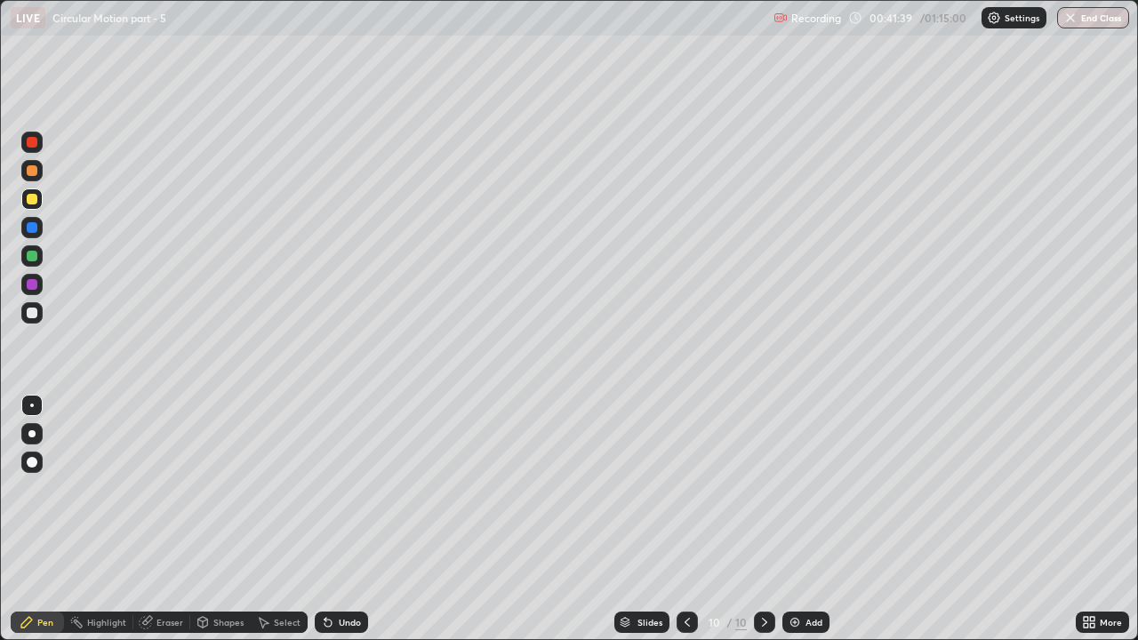
click at [31, 230] on div at bounding box center [32, 227] width 11 height 11
click at [34, 255] on div at bounding box center [32, 256] width 11 height 11
click at [32, 173] on div at bounding box center [32, 170] width 11 height 11
click at [32, 226] on div at bounding box center [32, 227] width 11 height 11
click at [343, 489] on div "Undo" at bounding box center [341, 622] width 53 height 21
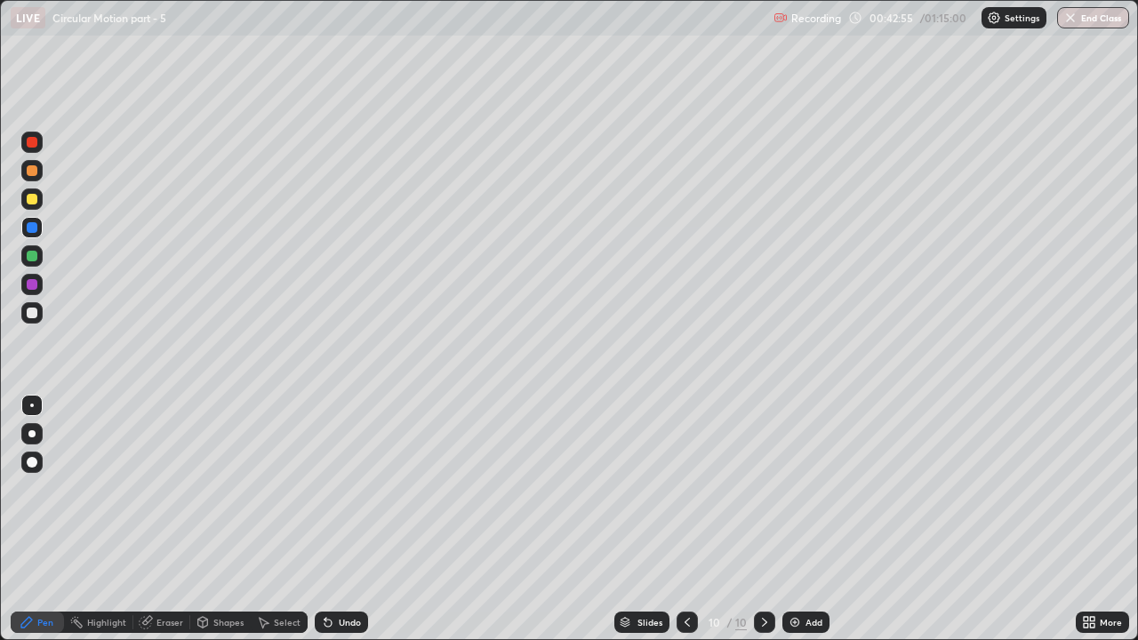
click at [334, 489] on div "Undo" at bounding box center [341, 622] width 53 height 21
click at [325, 489] on icon at bounding box center [326, 619] width 2 height 2
click at [344, 489] on div "Undo" at bounding box center [350, 622] width 22 height 9
click at [339, 489] on div "Undo" at bounding box center [350, 622] width 22 height 9
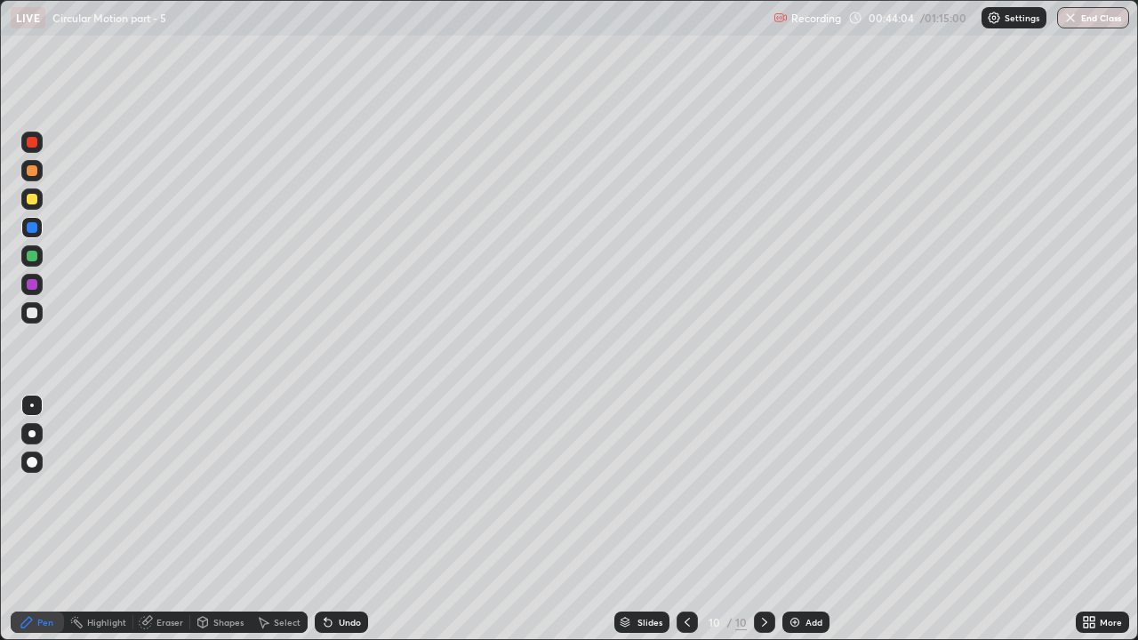
click at [334, 489] on div "Undo" at bounding box center [341, 622] width 53 height 21
click at [33, 314] on div at bounding box center [32, 313] width 11 height 11
click at [763, 489] on icon at bounding box center [765, 623] width 14 height 14
click at [790, 489] on img at bounding box center [795, 623] width 14 height 14
click at [30, 314] on div at bounding box center [32, 313] width 11 height 11
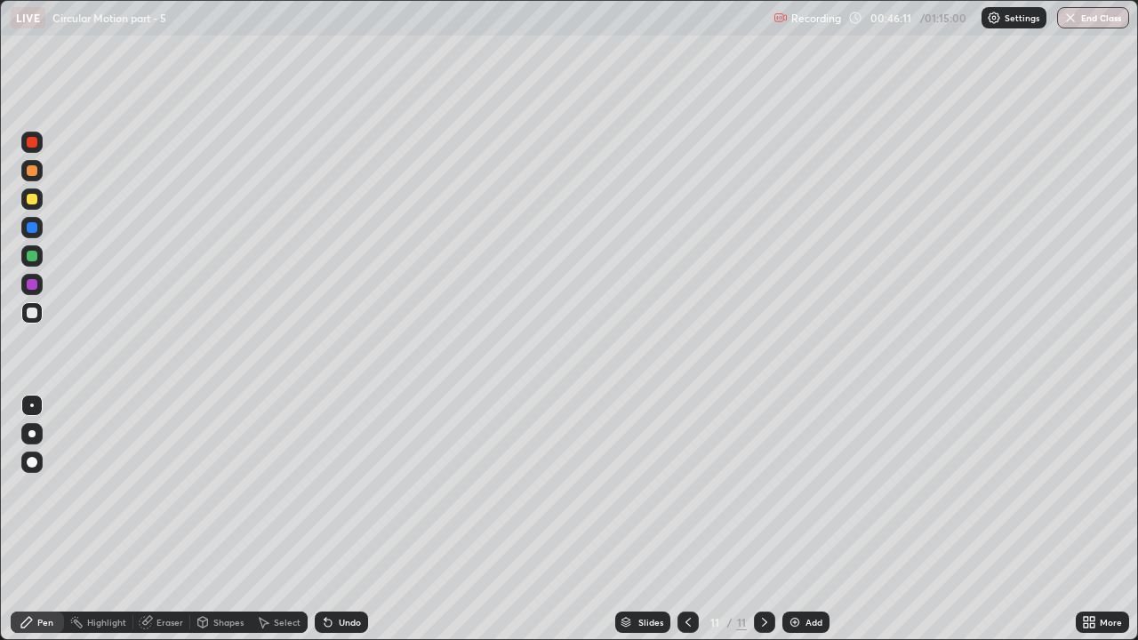
click at [33, 260] on div at bounding box center [32, 256] width 11 height 11
click at [328, 489] on icon at bounding box center [328, 623] width 7 height 7
click at [30, 253] on div at bounding box center [32, 256] width 11 height 11
click at [32, 284] on div at bounding box center [32, 284] width 11 height 11
click at [342, 489] on div "Undo" at bounding box center [350, 622] width 22 height 9
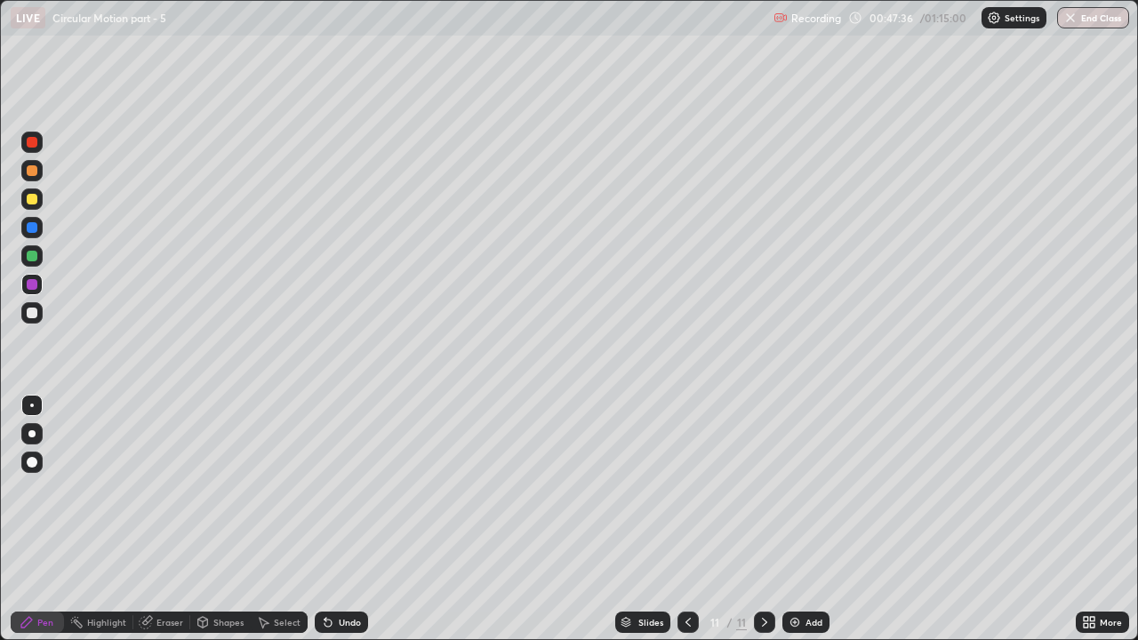
click at [31, 255] on div at bounding box center [32, 256] width 11 height 11
click at [30, 230] on div at bounding box center [32, 227] width 11 height 11
click at [763, 489] on icon at bounding box center [765, 623] width 14 height 14
click at [340, 489] on div "Undo" at bounding box center [350, 622] width 22 height 9
click at [961, 489] on div "Slides 11 / 11 Add" at bounding box center [722, 623] width 708 height 36
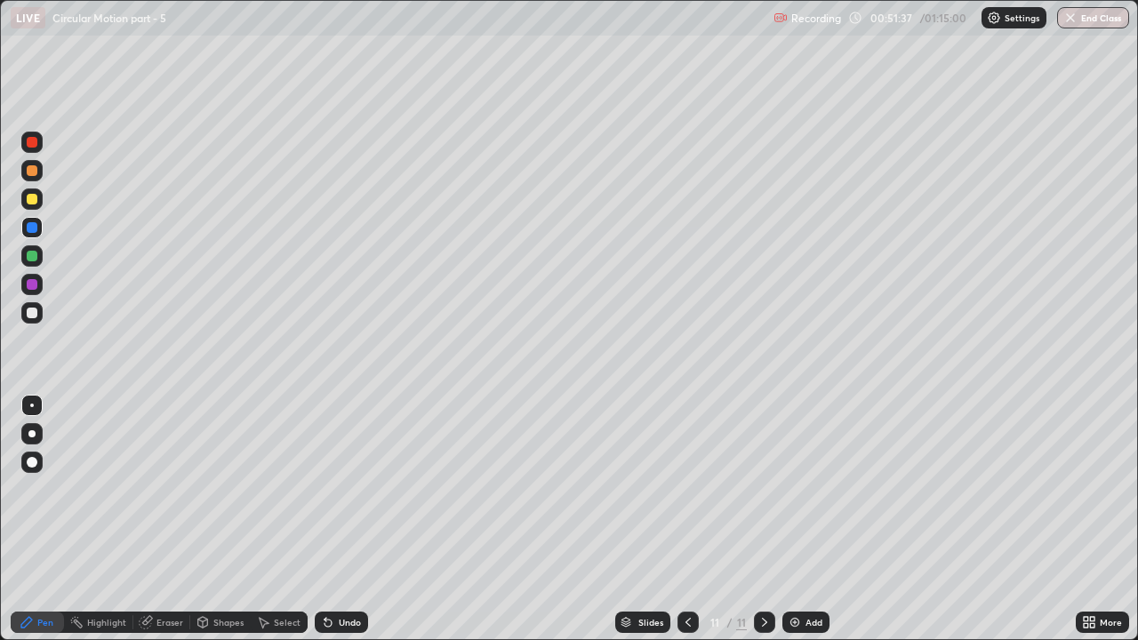
click at [938, 489] on div "Slides 11 / 11 Add" at bounding box center [722, 623] width 708 height 36
click at [956, 489] on div "Slides 11 / 11 Add" at bounding box center [722, 623] width 708 height 36
click at [763, 489] on icon at bounding box center [765, 623] width 14 height 14
click at [794, 489] on img at bounding box center [795, 623] width 14 height 14
click at [36, 312] on div at bounding box center [32, 313] width 11 height 11
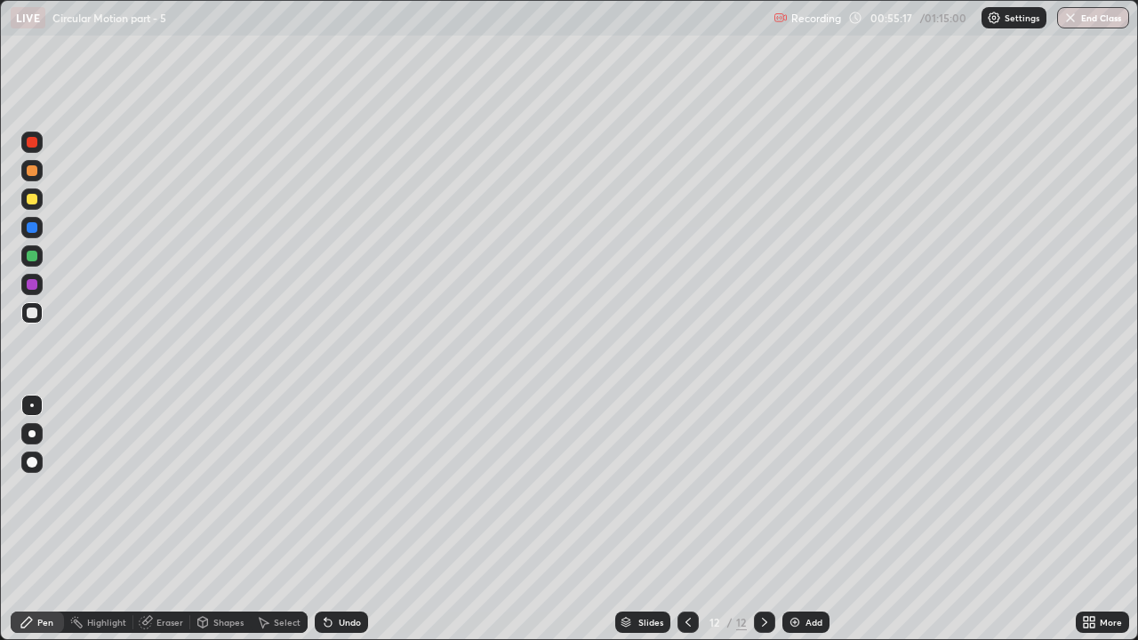
click at [331, 489] on icon at bounding box center [328, 623] width 14 height 14
click at [35, 229] on div at bounding box center [32, 227] width 11 height 11
click at [32, 257] on div at bounding box center [32, 256] width 11 height 11
click at [325, 489] on icon at bounding box center [326, 619] width 2 height 2
click at [326, 489] on icon at bounding box center [328, 623] width 7 height 7
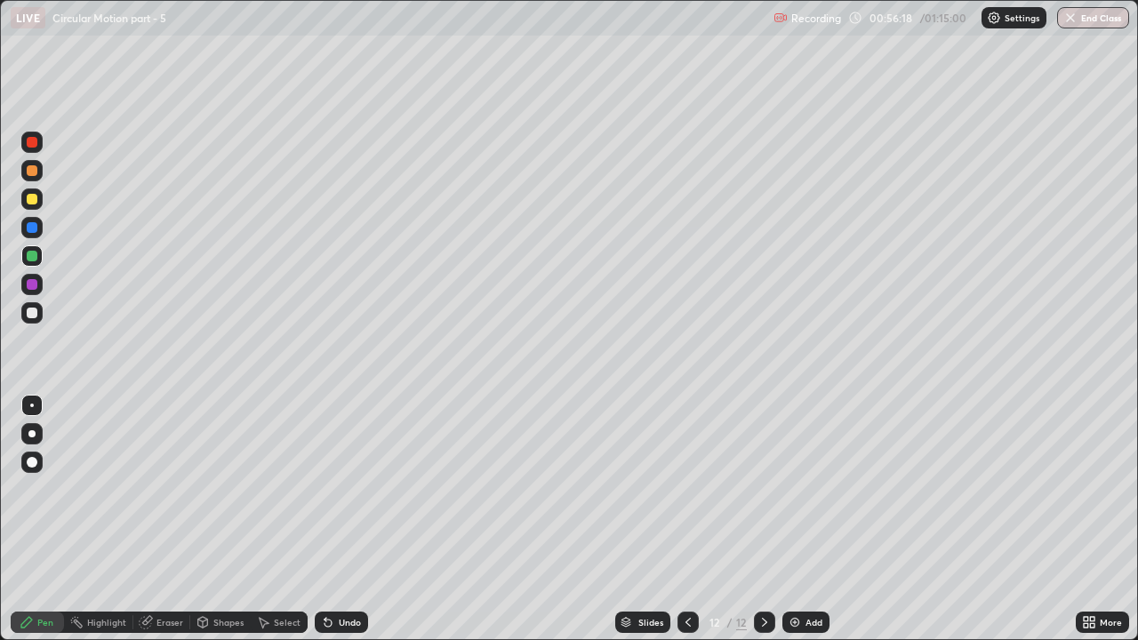
click at [326, 489] on icon at bounding box center [328, 623] width 7 height 7
click at [333, 489] on div "Undo" at bounding box center [341, 622] width 53 height 21
click at [333, 489] on icon at bounding box center [328, 623] width 14 height 14
click at [325, 489] on icon at bounding box center [326, 619] width 2 height 2
click at [796, 489] on img at bounding box center [795, 623] width 14 height 14
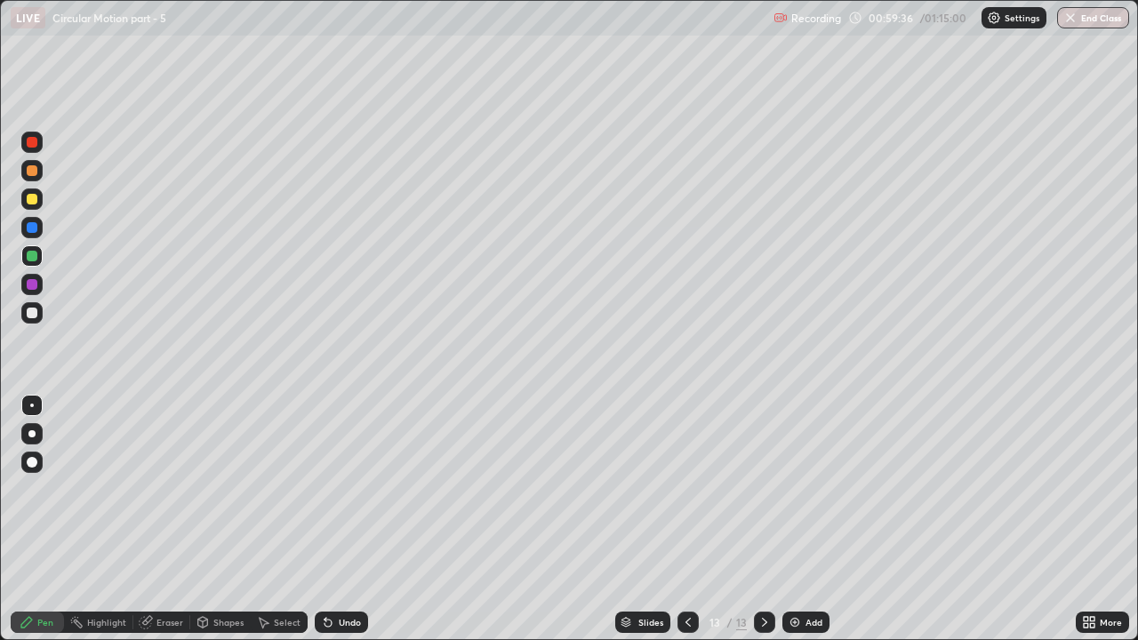
click at [32, 314] on div at bounding box center [32, 313] width 11 height 11
click at [34, 260] on div at bounding box center [32, 256] width 11 height 11
click at [31, 228] on div at bounding box center [32, 227] width 11 height 11
click at [159, 489] on div "Eraser" at bounding box center [170, 622] width 27 height 9
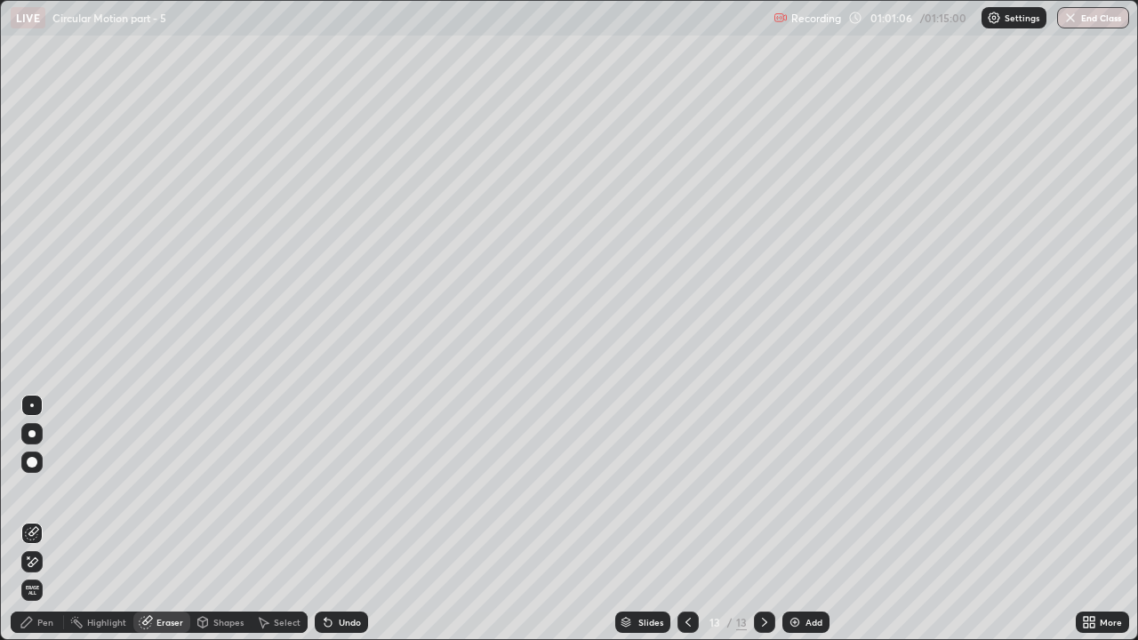
click at [35, 489] on icon at bounding box center [32, 562] width 14 height 15
click at [43, 489] on div "Pen" at bounding box center [45, 622] width 16 height 9
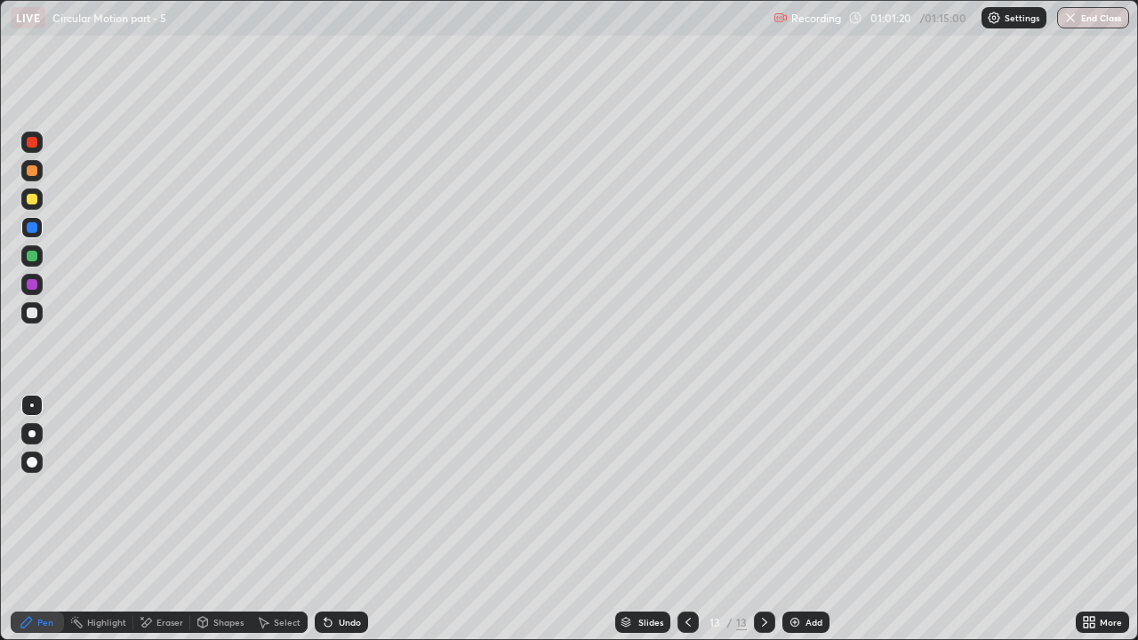
click at [33, 252] on div at bounding box center [32, 256] width 11 height 11
click at [28, 310] on div at bounding box center [32, 313] width 11 height 11
click at [28, 284] on div at bounding box center [32, 284] width 11 height 11
click at [30, 253] on div at bounding box center [32, 256] width 11 height 11
click at [33, 234] on div at bounding box center [31, 227] width 21 height 21
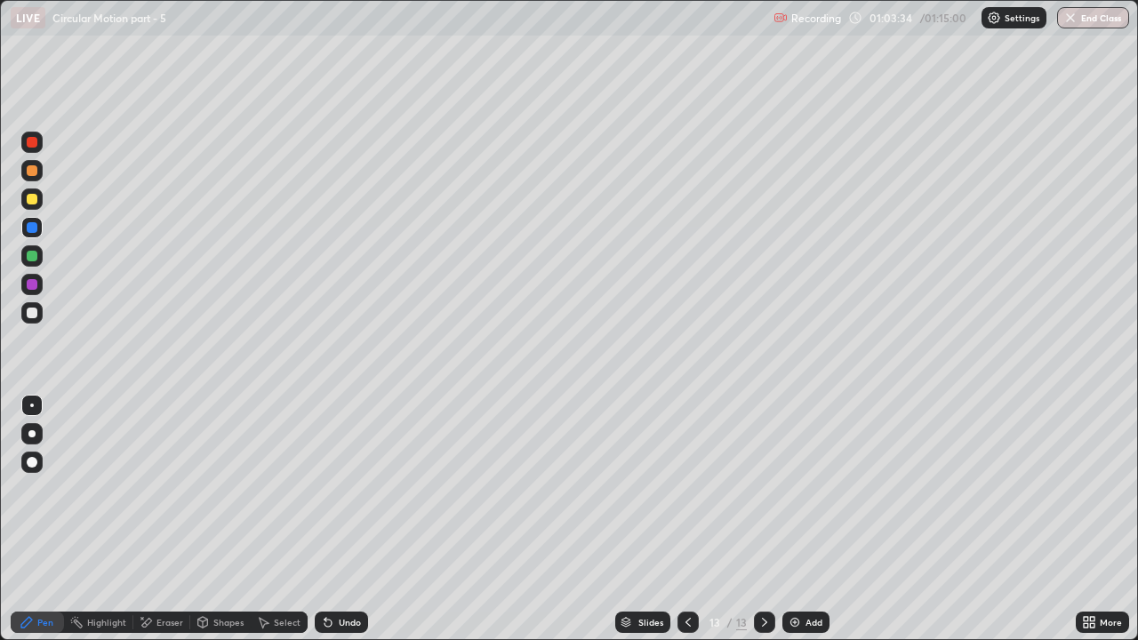
click at [36, 257] on div at bounding box center [32, 256] width 11 height 11
click at [157, 489] on div "Eraser" at bounding box center [170, 622] width 27 height 9
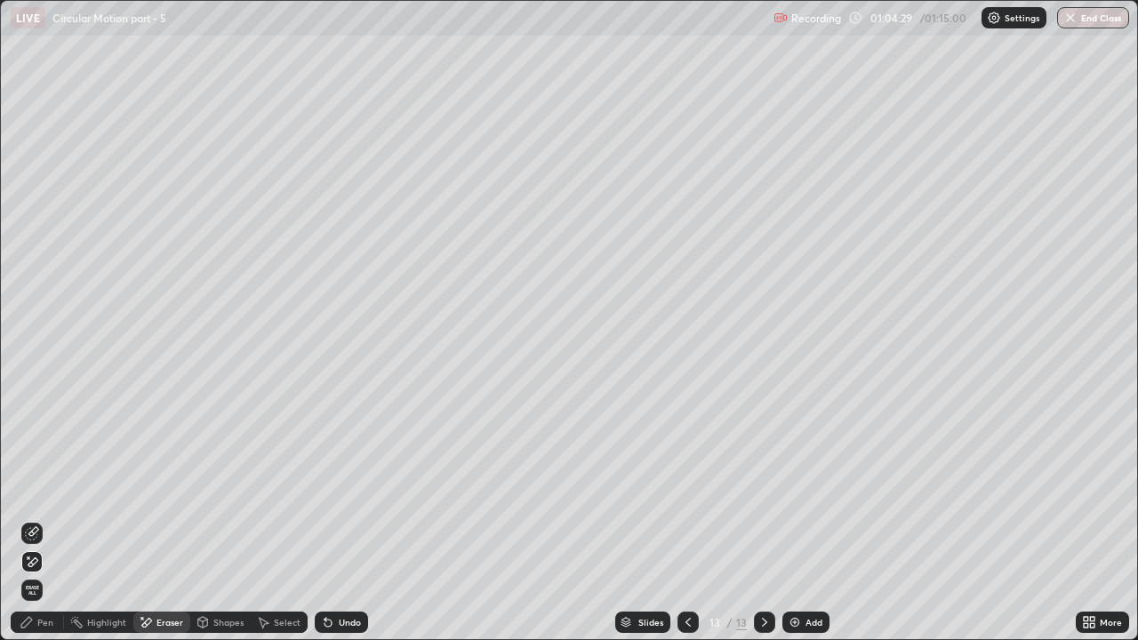
click at [44, 489] on div "Pen" at bounding box center [45, 622] width 16 height 9
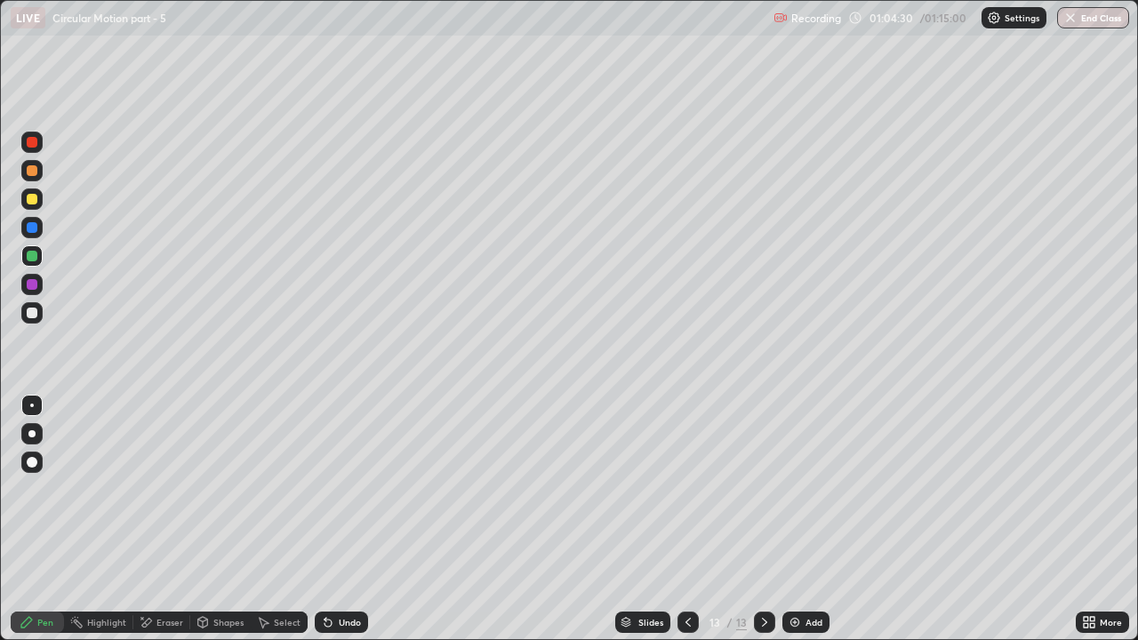
click at [36, 289] on div at bounding box center [31, 284] width 21 height 21
click at [339, 489] on div "Undo" at bounding box center [350, 622] width 22 height 9
click at [343, 489] on div "Undo" at bounding box center [350, 622] width 22 height 9
click at [341, 489] on div "Undo" at bounding box center [350, 622] width 22 height 9
click at [334, 489] on div "Undo" at bounding box center [341, 622] width 53 height 21
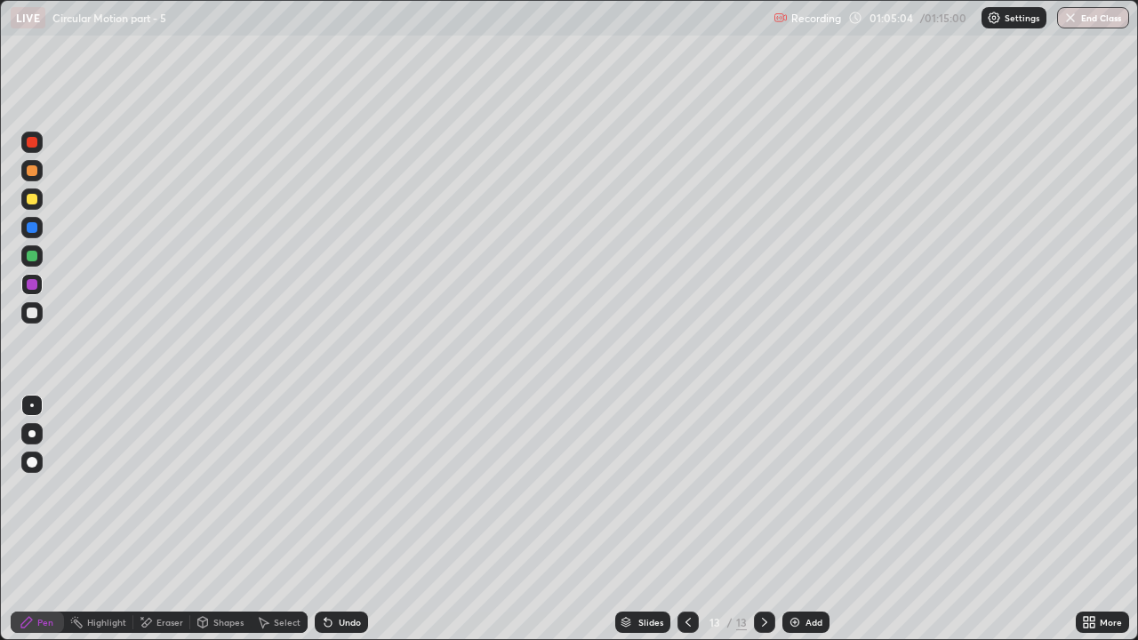
click at [326, 489] on icon at bounding box center [328, 623] width 7 height 7
click at [321, 489] on icon at bounding box center [328, 623] width 14 height 14
click at [32, 257] on div at bounding box center [32, 256] width 11 height 11
click at [765, 489] on icon at bounding box center [765, 623] width 14 height 14
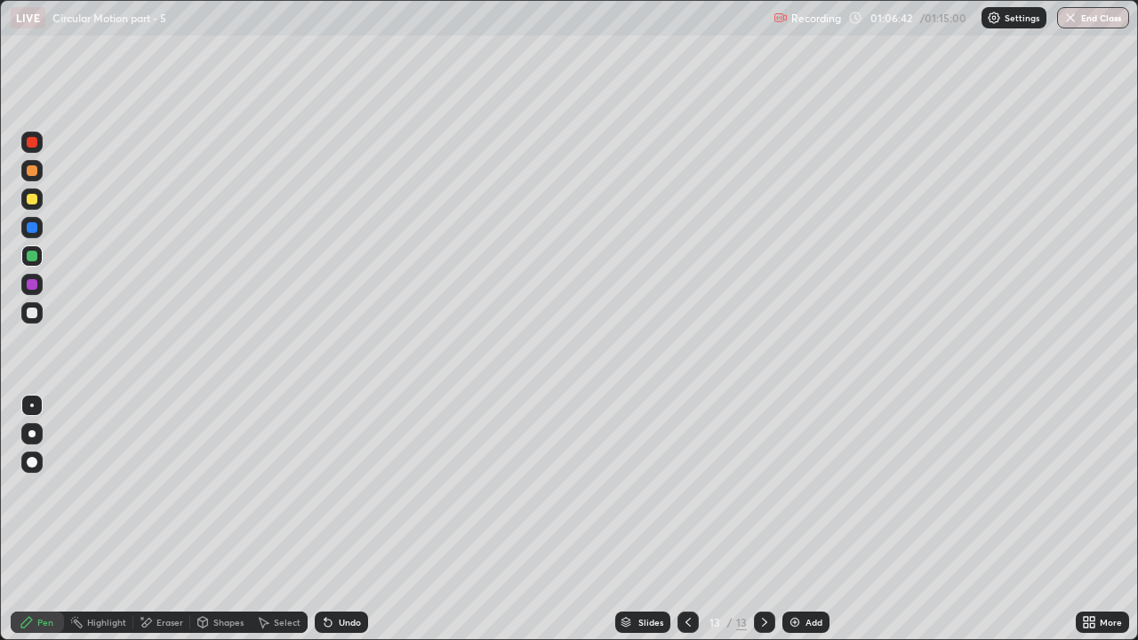
click at [799, 489] on img at bounding box center [795, 623] width 14 height 14
click at [690, 489] on div at bounding box center [688, 622] width 21 height 21
click at [762, 489] on icon at bounding box center [765, 623] width 14 height 14
click at [164, 489] on div "Eraser" at bounding box center [170, 622] width 27 height 9
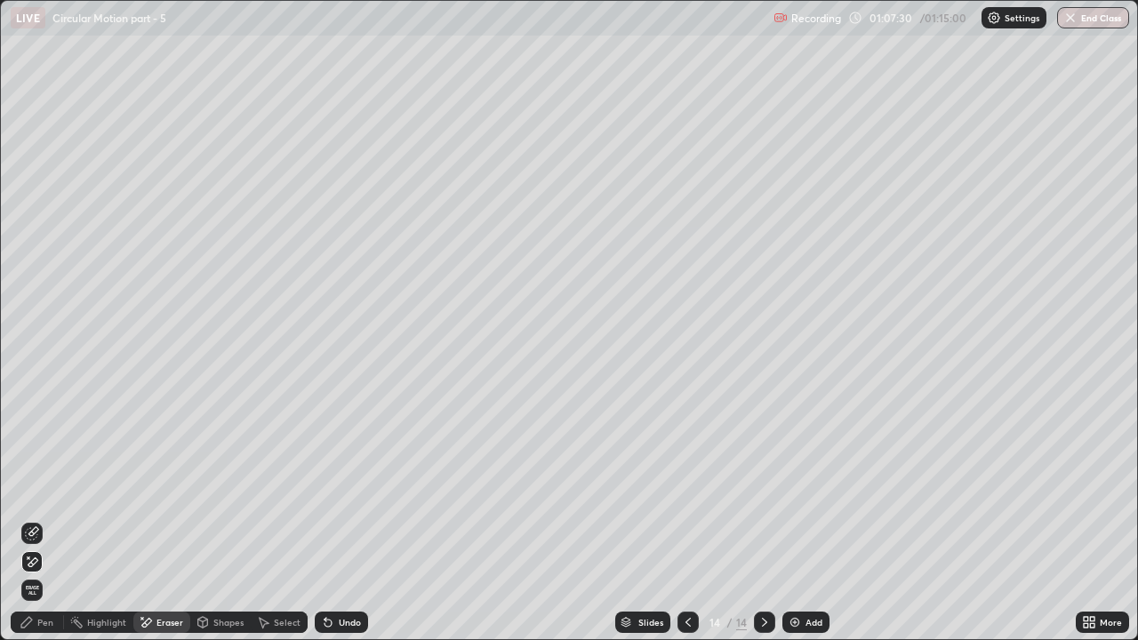
click at [43, 489] on div "Pen" at bounding box center [45, 622] width 16 height 9
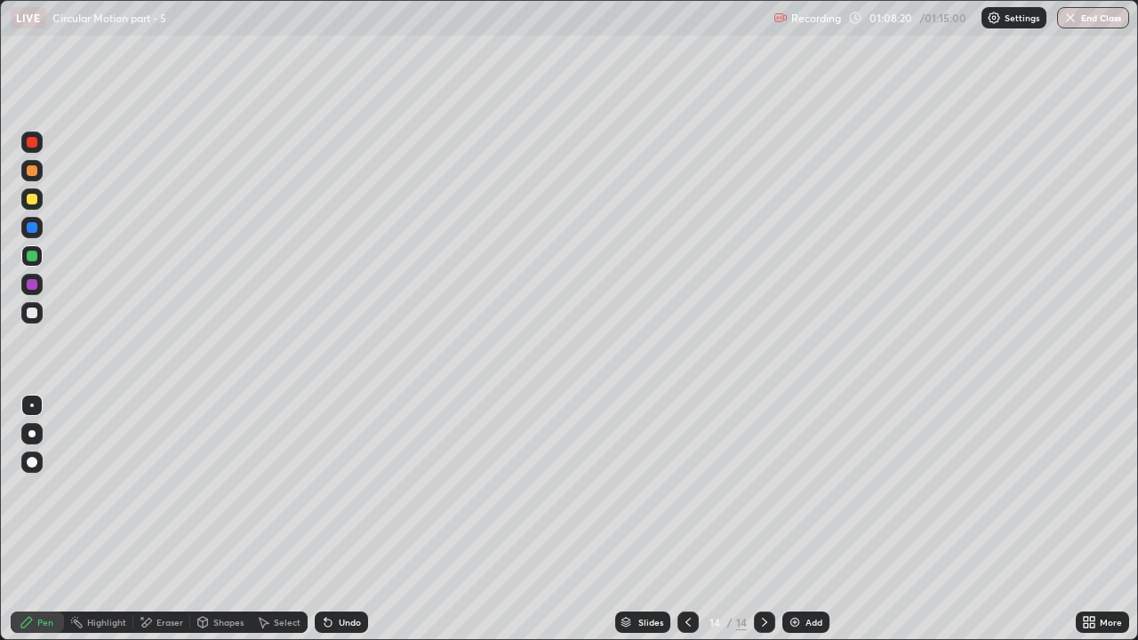
click at [157, 489] on div "Eraser" at bounding box center [170, 622] width 27 height 9
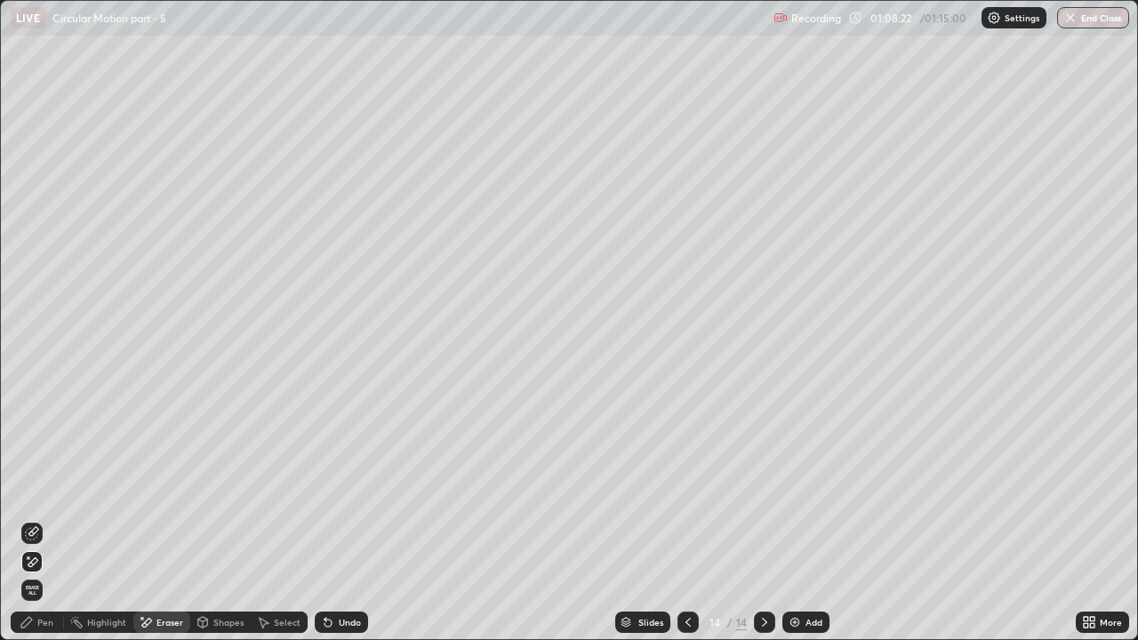
click at [42, 489] on div "Pen" at bounding box center [45, 622] width 16 height 9
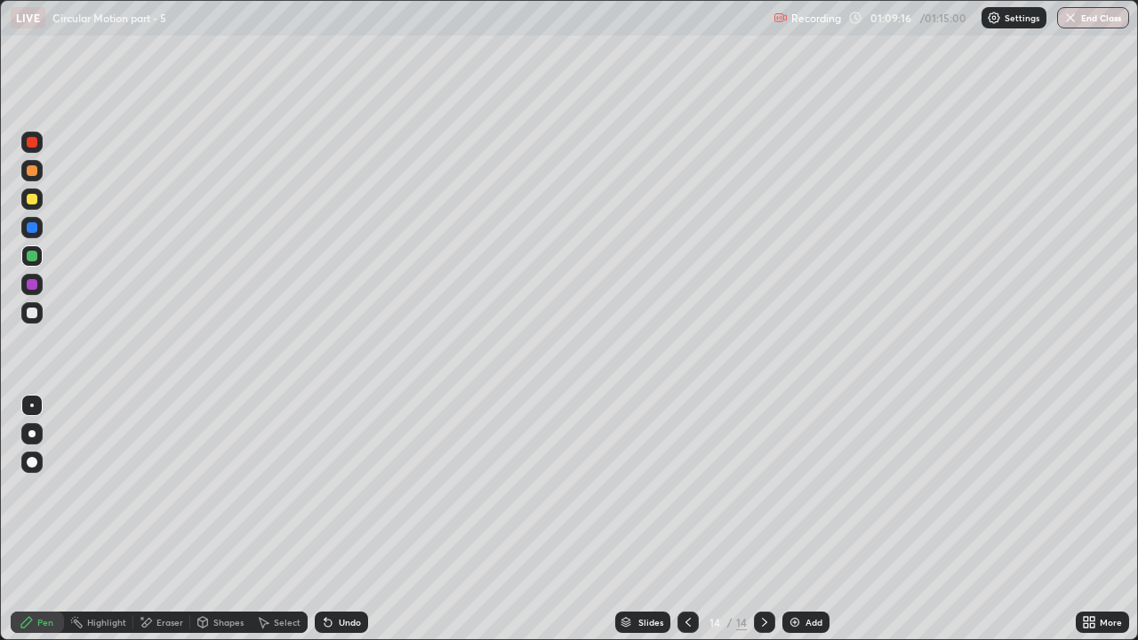
click at [28, 280] on div at bounding box center [32, 284] width 11 height 11
click at [687, 489] on icon at bounding box center [688, 623] width 14 height 14
click at [763, 489] on icon at bounding box center [765, 623] width 14 height 14
click at [686, 489] on icon at bounding box center [688, 623] width 14 height 14
click at [31, 258] on div at bounding box center [32, 256] width 11 height 11
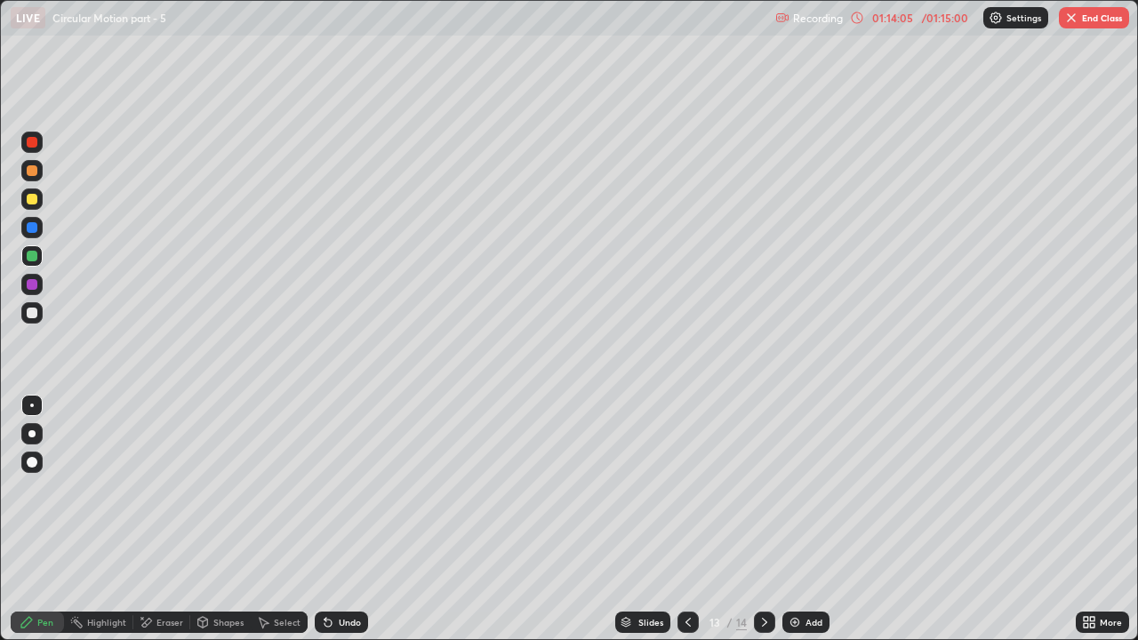
click at [762, 489] on icon at bounding box center [764, 622] width 5 height 9
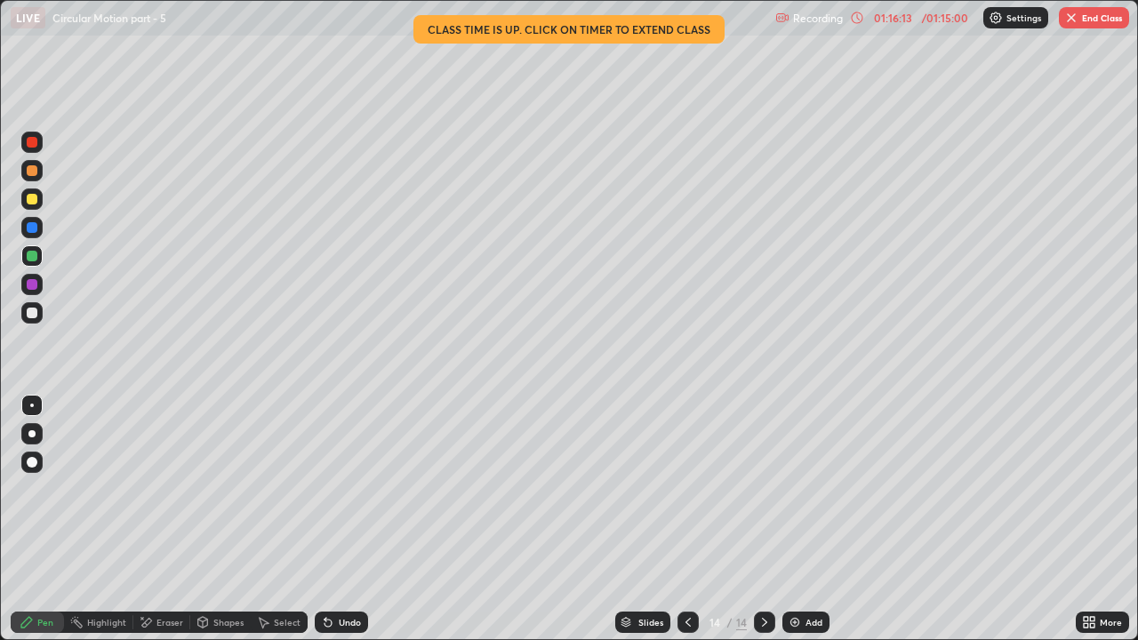
click at [792, 489] on img at bounding box center [795, 623] width 14 height 14
click at [329, 489] on icon at bounding box center [328, 623] width 14 height 14
click at [342, 489] on div "Undo" at bounding box center [350, 622] width 22 height 9
click at [34, 283] on div at bounding box center [32, 284] width 11 height 11
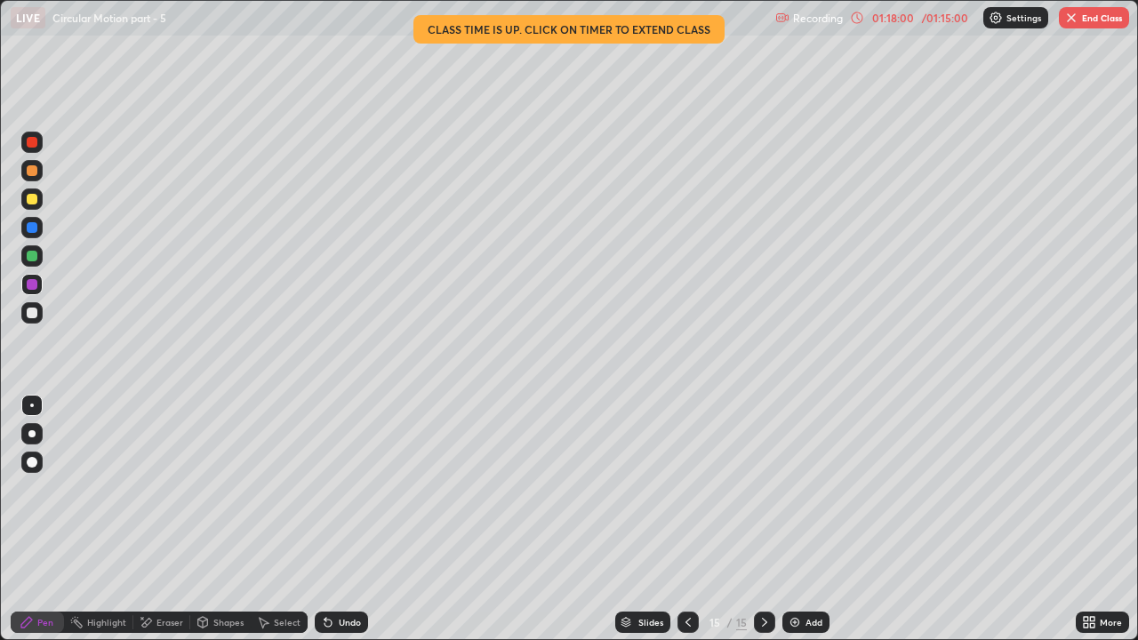
click at [28, 258] on div at bounding box center [32, 256] width 11 height 11
click at [328, 489] on icon at bounding box center [328, 623] width 7 height 7
click at [30, 231] on div at bounding box center [32, 227] width 11 height 11
click at [761, 489] on icon at bounding box center [765, 623] width 14 height 14
click at [794, 489] on img at bounding box center [795, 623] width 14 height 14
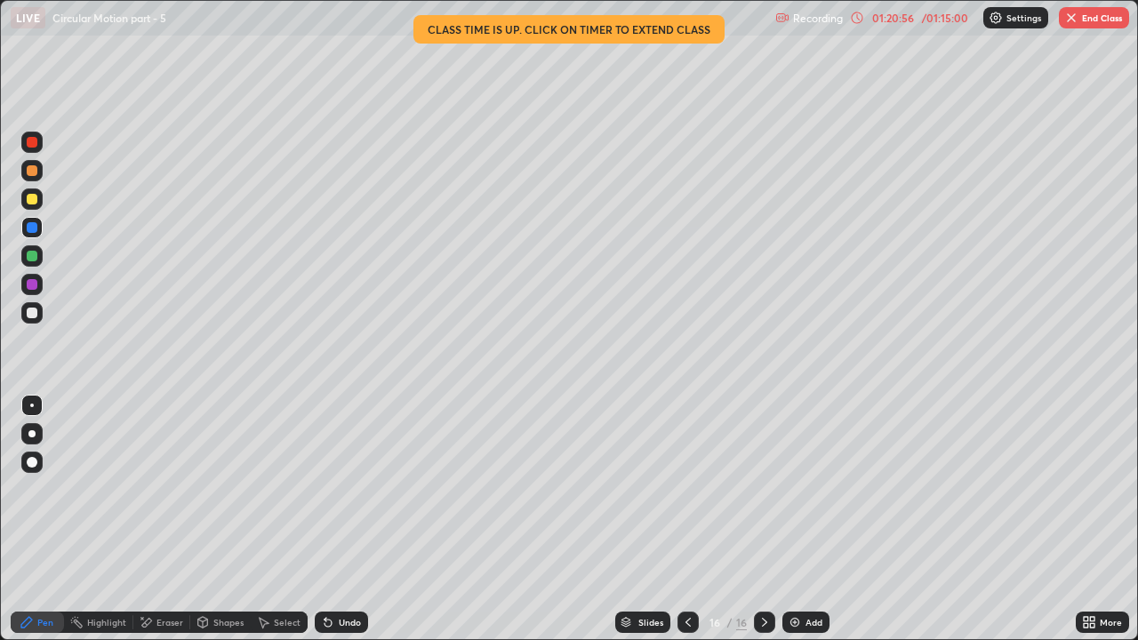
click at [35, 254] on div at bounding box center [32, 256] width 11 height 11
click at [332, 489] on div "Undo" at bounding box center [341, 622] width 53 height 21
click at [339, 489] on div "Undo" at bounding box center [350, 622] width 22 height 9
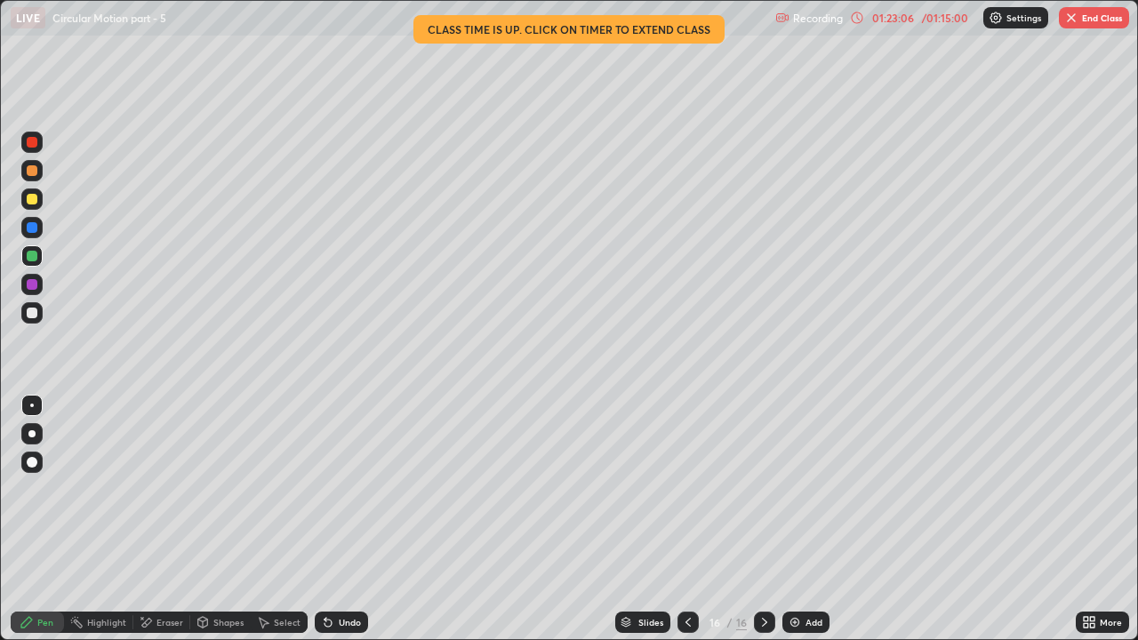
click at [339, 489] on div "Undo" at bounding box center [350, 622] width 22 height 9
click at [884, 489] on div "Slides 16 / 16 Add" at bounding box center [722, 623] width 708 height 36
click at [764, 489] on icon at bounding box center [765, 623] width 14 height 14
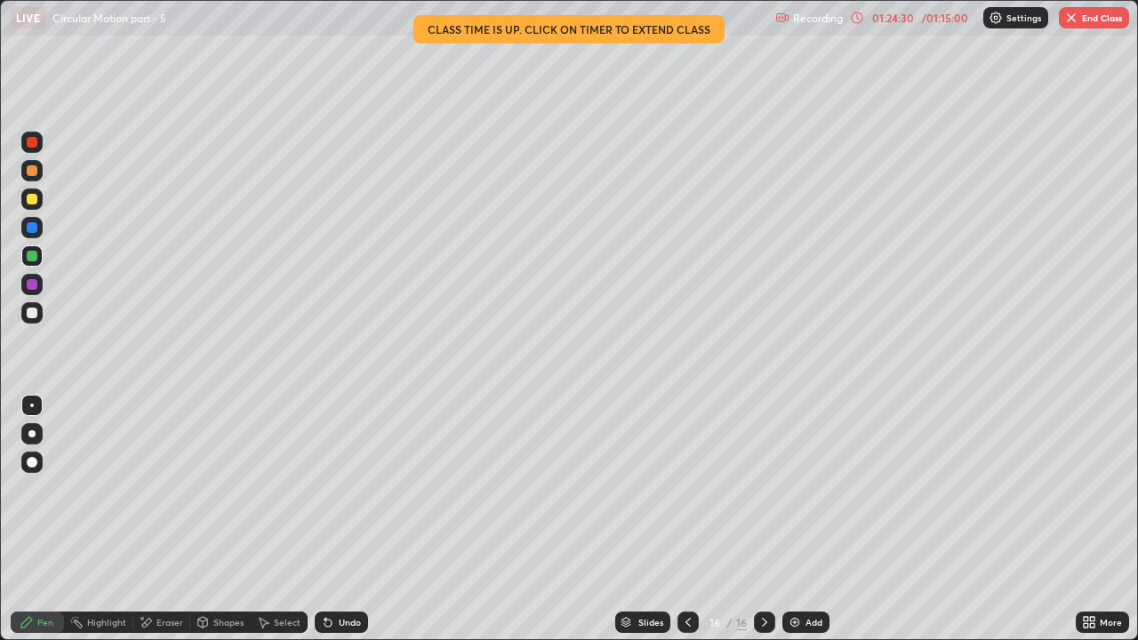
click at [794, 489] on img at bounding box center [795, 623] width 14 height 14
click at [33, 230] on div at bounding box center [32, 227] width 11 height 11
click at [331, 489] on icon at bounding box center [328, 623] width 14 height 14
click at [334, 489] on div "Undo" at bounding box center [341, 622] width 53 height 21
click at [326, 489] on icon at bounding box center [328, 623] width 7 height 7
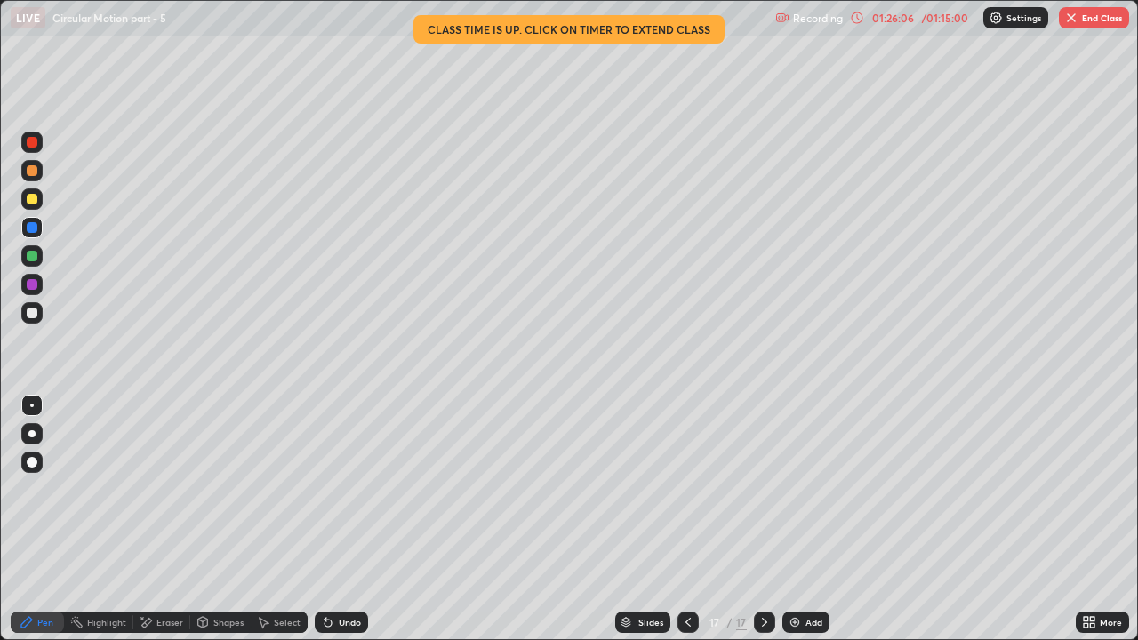
click at [33, 256] on div at bounding box center [32, 256] width 11 height 11
click at [32, 287] on div at bounding box center [32, 284] width 11 height 11
click at [688, 489] on icon at bounding box center [688, 623] width 14 height 14
click at [763, 489] on icon at bounding box center [765, 623] width 14 height 14
click at [144, 489] on icon at bounding box center [147, 622] width 10 height 9
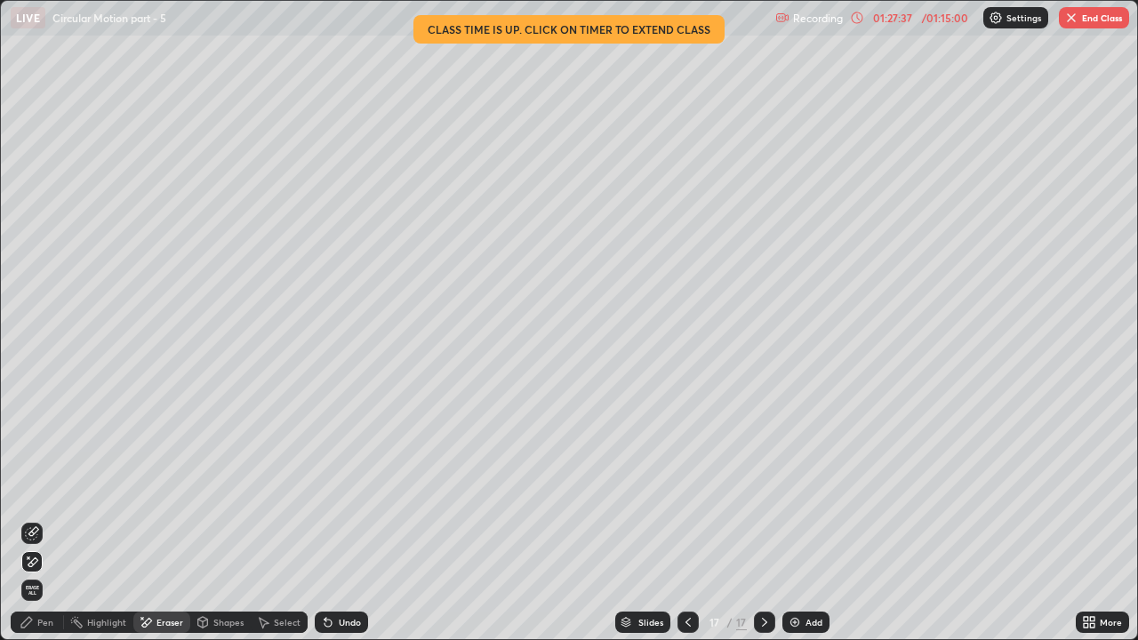
click at [42, 489] on div "Pen" at bounding box center [45, 622] width 16 height 9
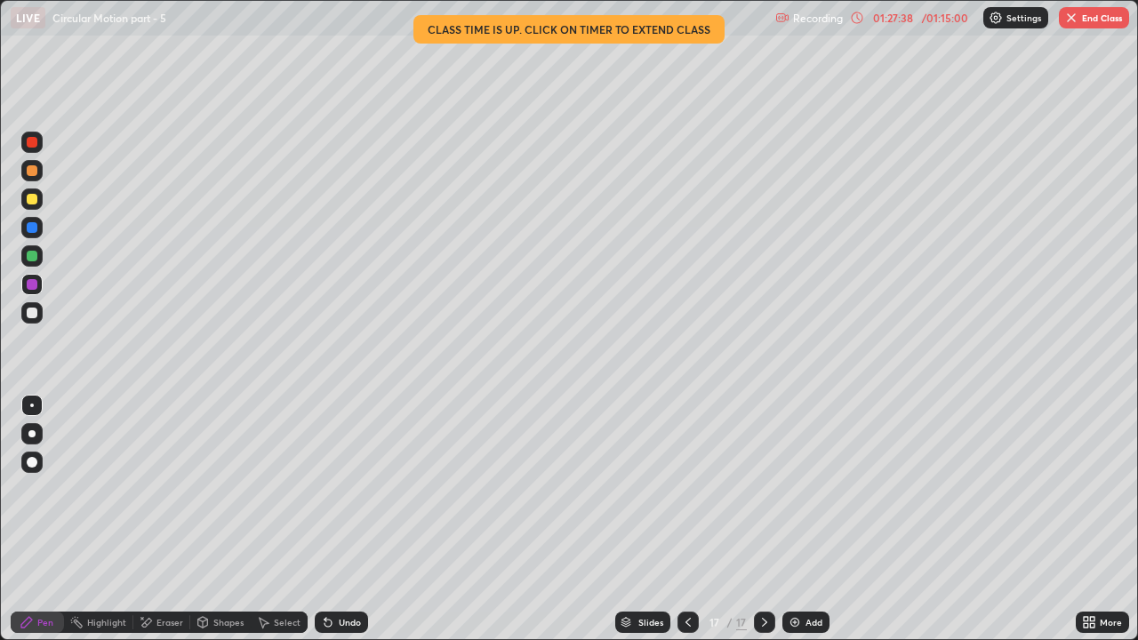
click at [28, 258] on div at bounding box center [32, 256] width 11 height 11
click at [33, 286] on div at bounding box center [32, 284] width 11 height 11
click at [327, 489] on icon at bounding box center [328, 623] width 7 height 7
click at [326, 489] on icon at bounding box center [328, 623] width 7 height 7
click at [149, 489] on icon at bounding box center [147, 622] width 10 height 9
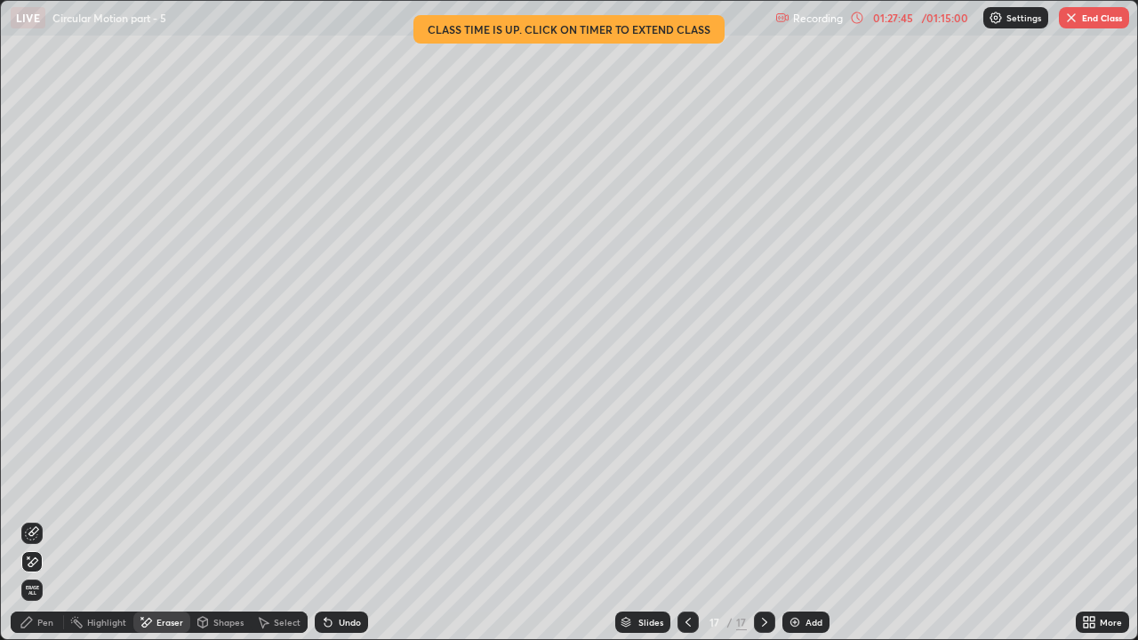
click at [48, 489] on div "Pen" at bounding box center [45, 622] width 16 height 9
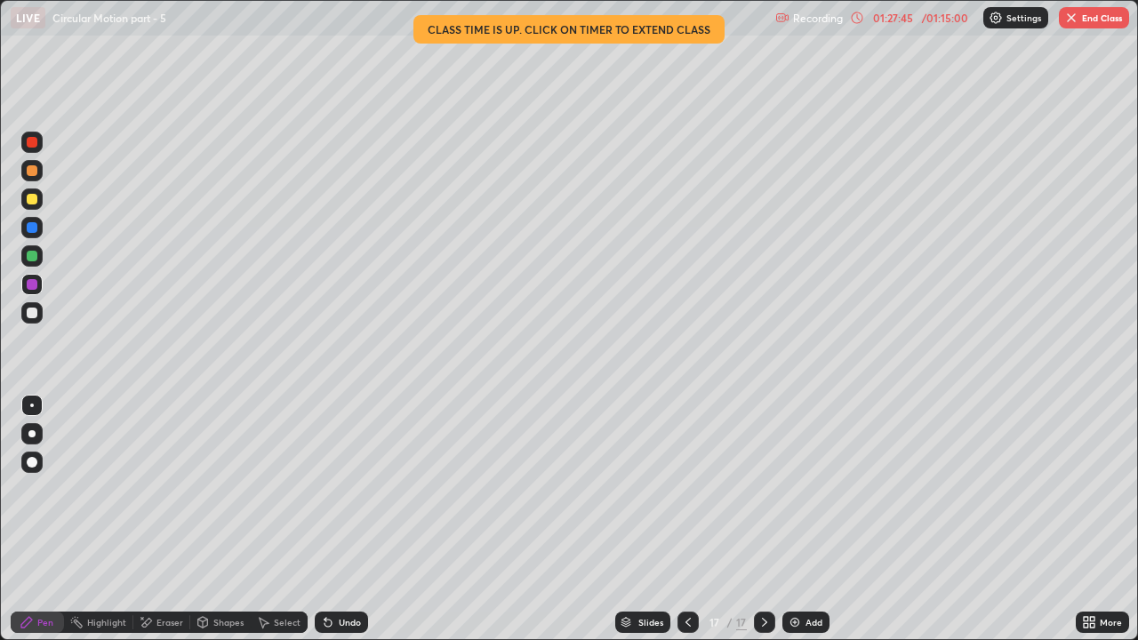
click at [29, 253] on div at bounding box center [32, 256] width 11 height 11
click at [1086, 19] on button "End Class" at bounding box center [1094, 17] width 70 height 21
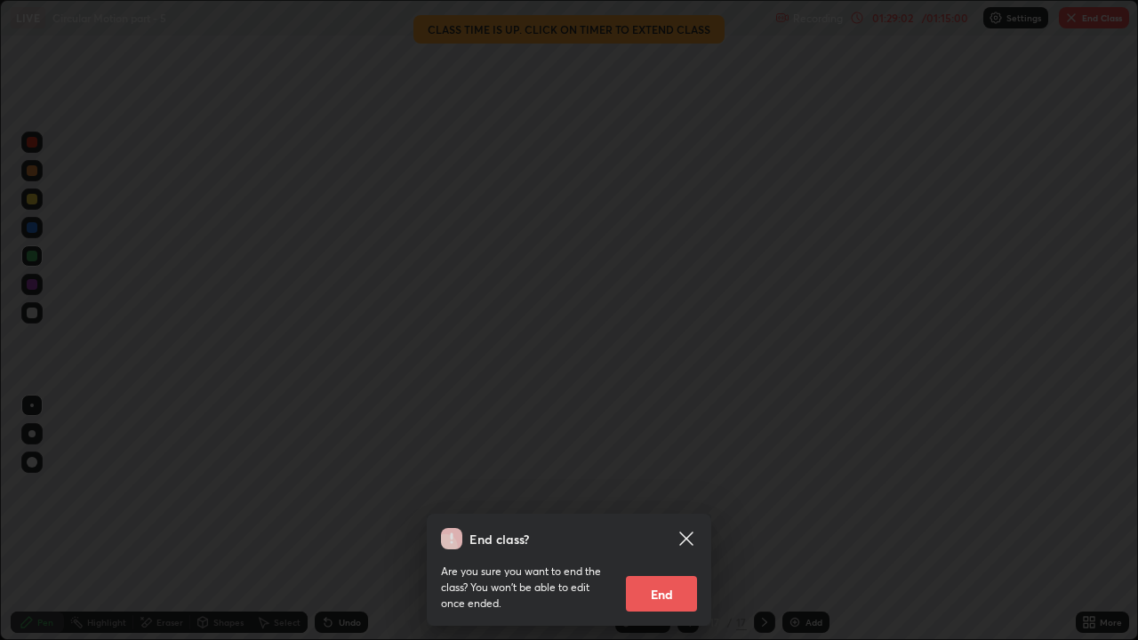
click at [658, 489] on button "End" at bounding box center [661, 594] width 71 height 36
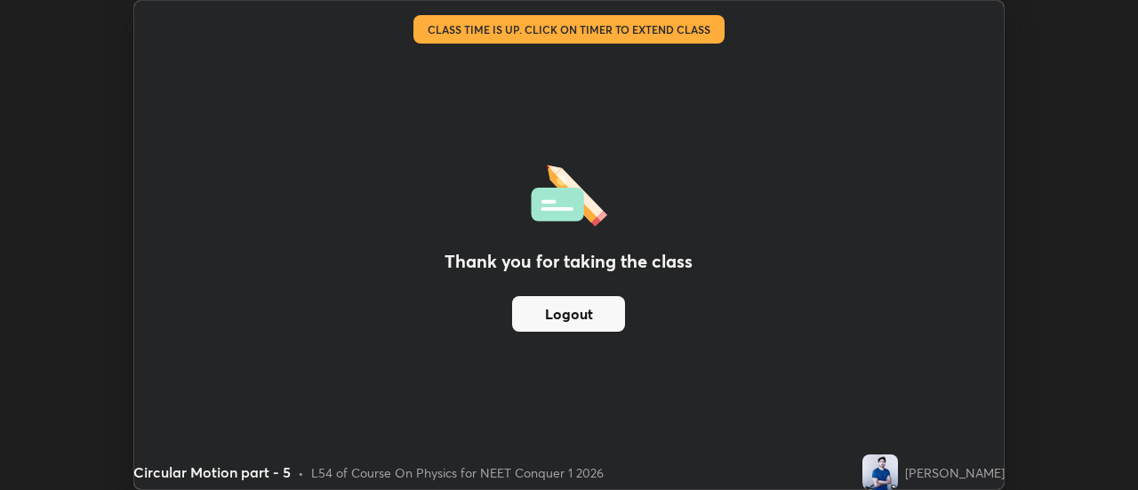
scroll to position [88455, 87807]
